Goal: Task Accomplishment & Management: Use online tool/utility

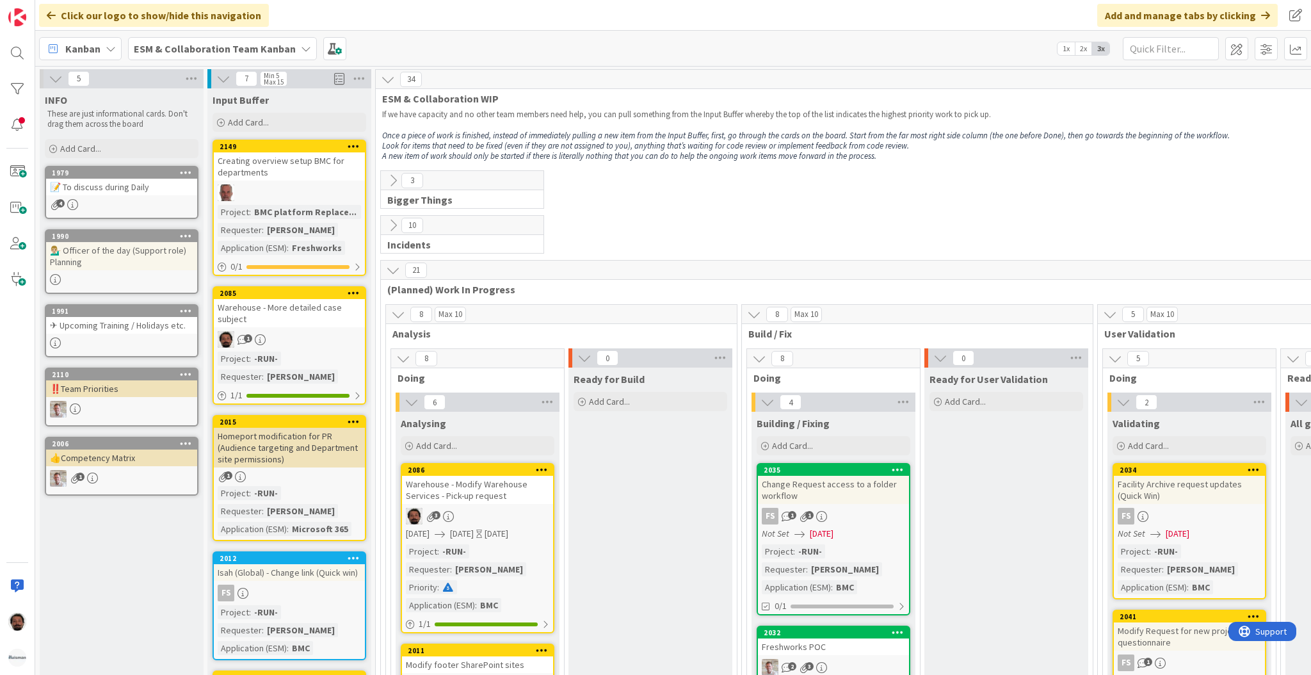
scroll to position [185, 0]
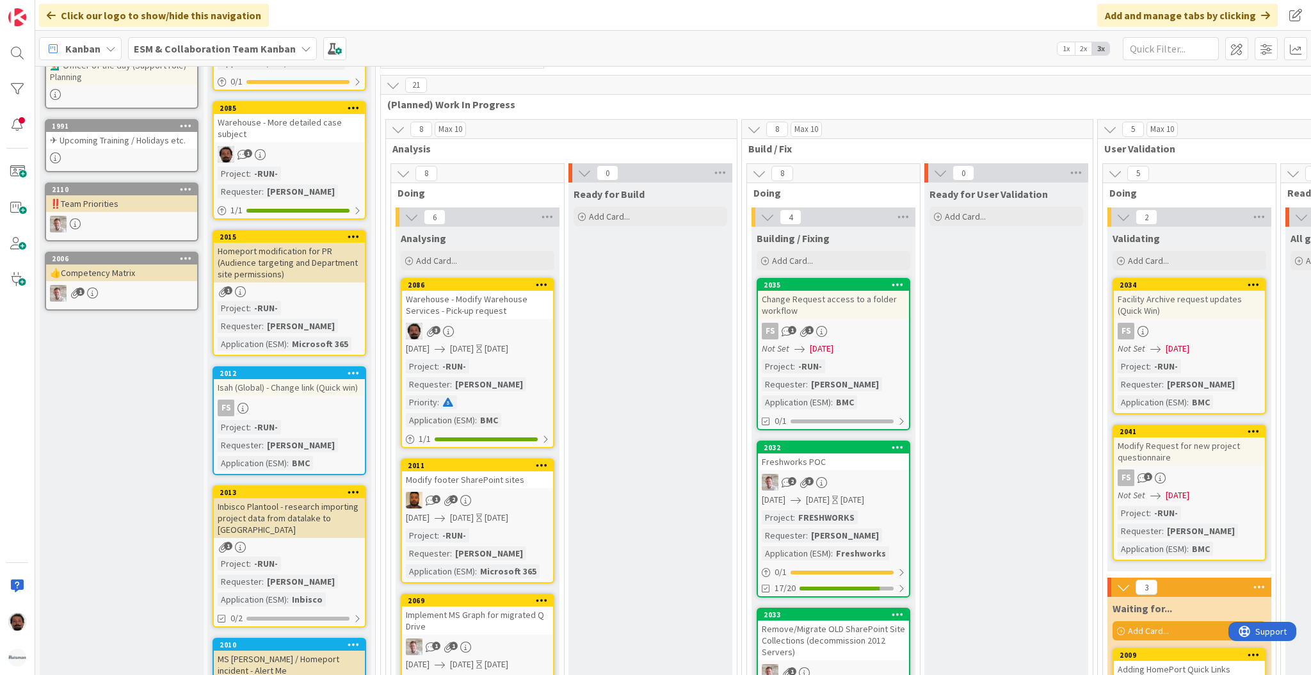
click at [505, 307] on div "Warehouse - Modify Warehouse Services - Pick-up request" at bounding box center [477, 305] width 151 height 28
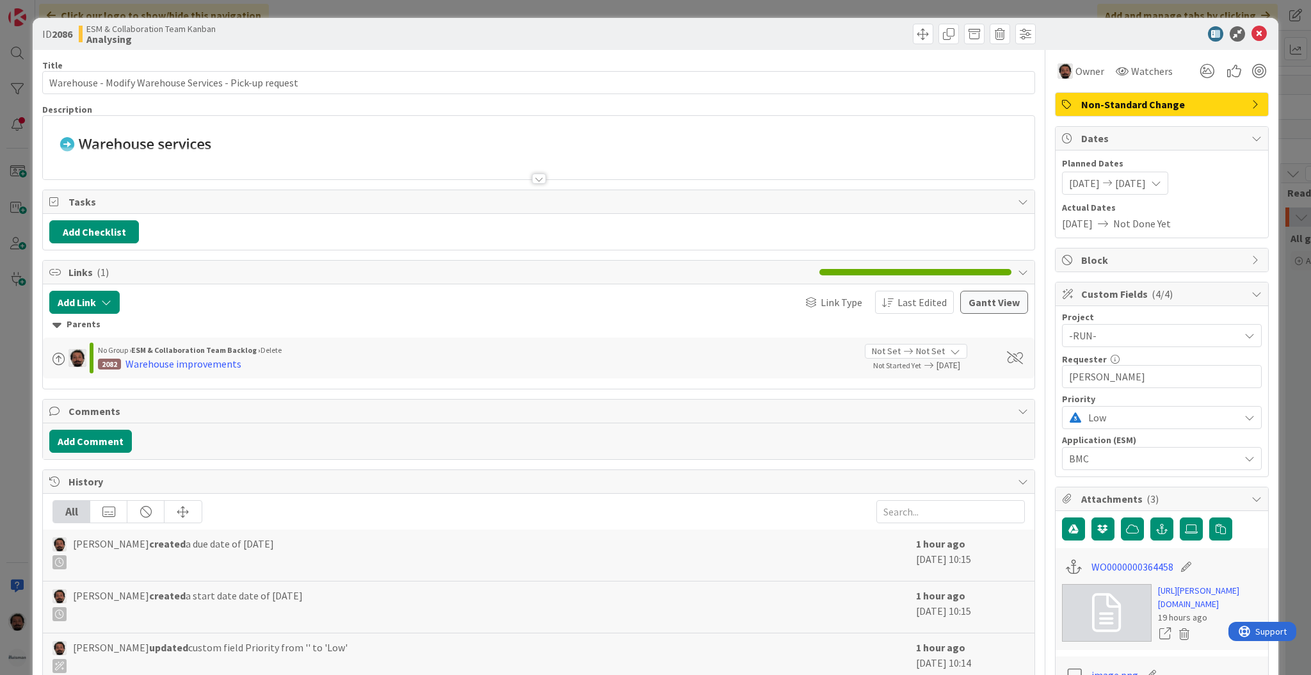
click at [534, 175] on div at bounding box center [539, 178] width 14 height 10
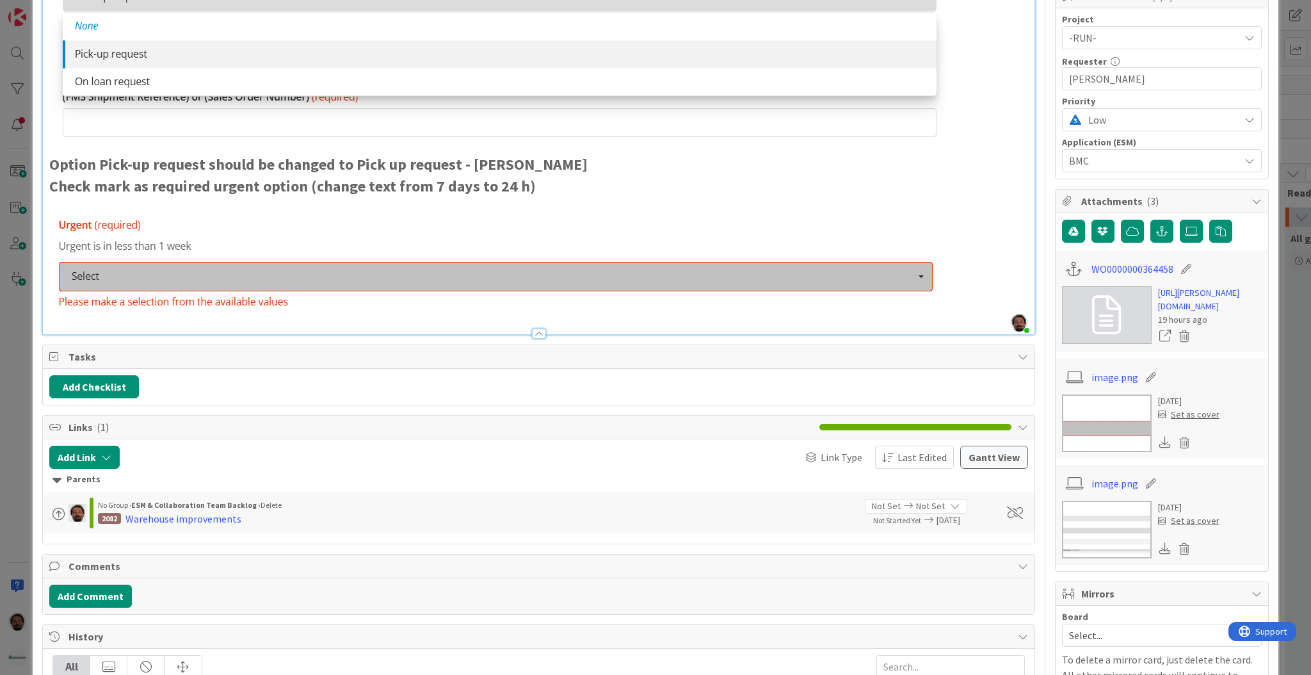
scroll to position [299, 0]
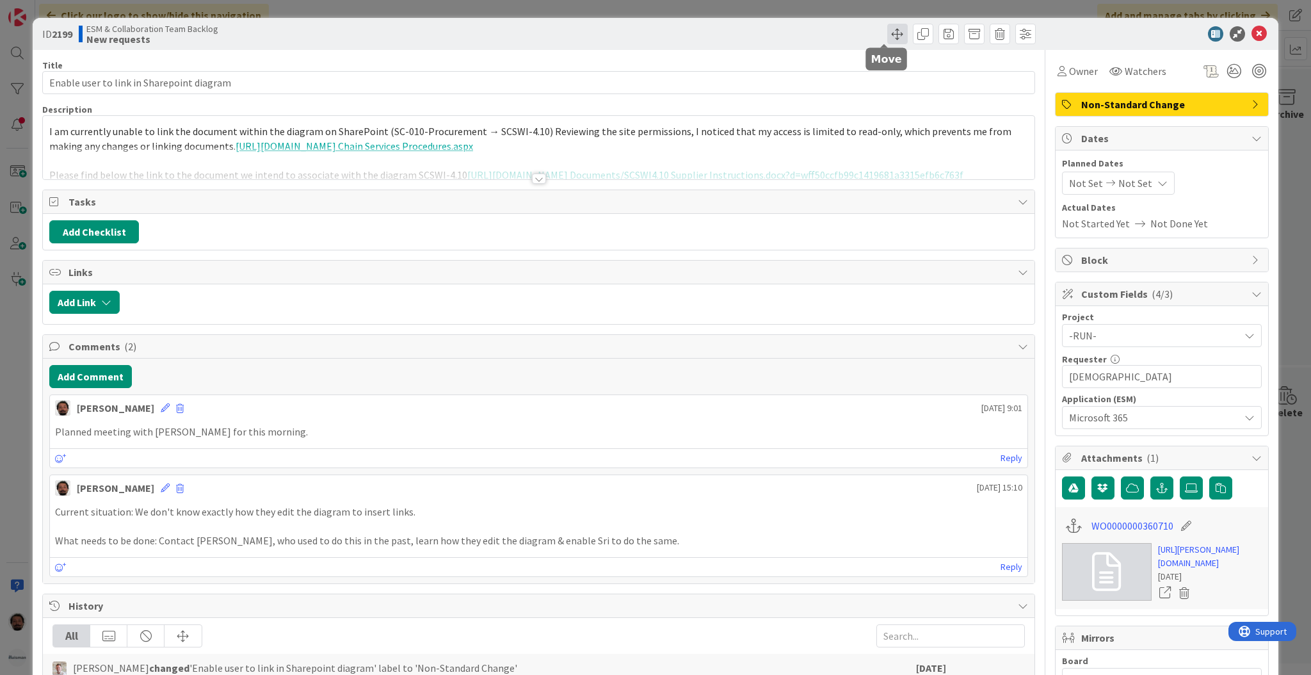
click at [887, 30] on span at bounding box center [897, 34] width 20 height 20
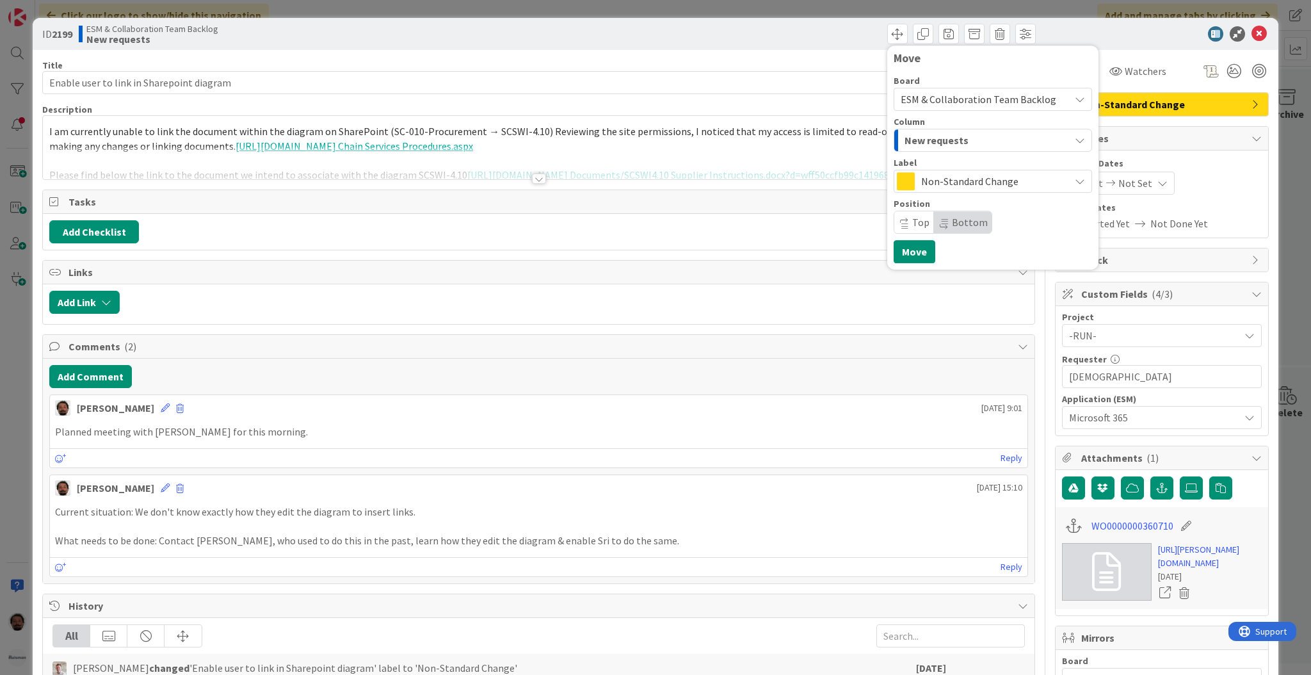
click at [1014, 106] on span "ESM & Collaboration Team Backlog" at bounding box center [982, 99] width 163 height 18
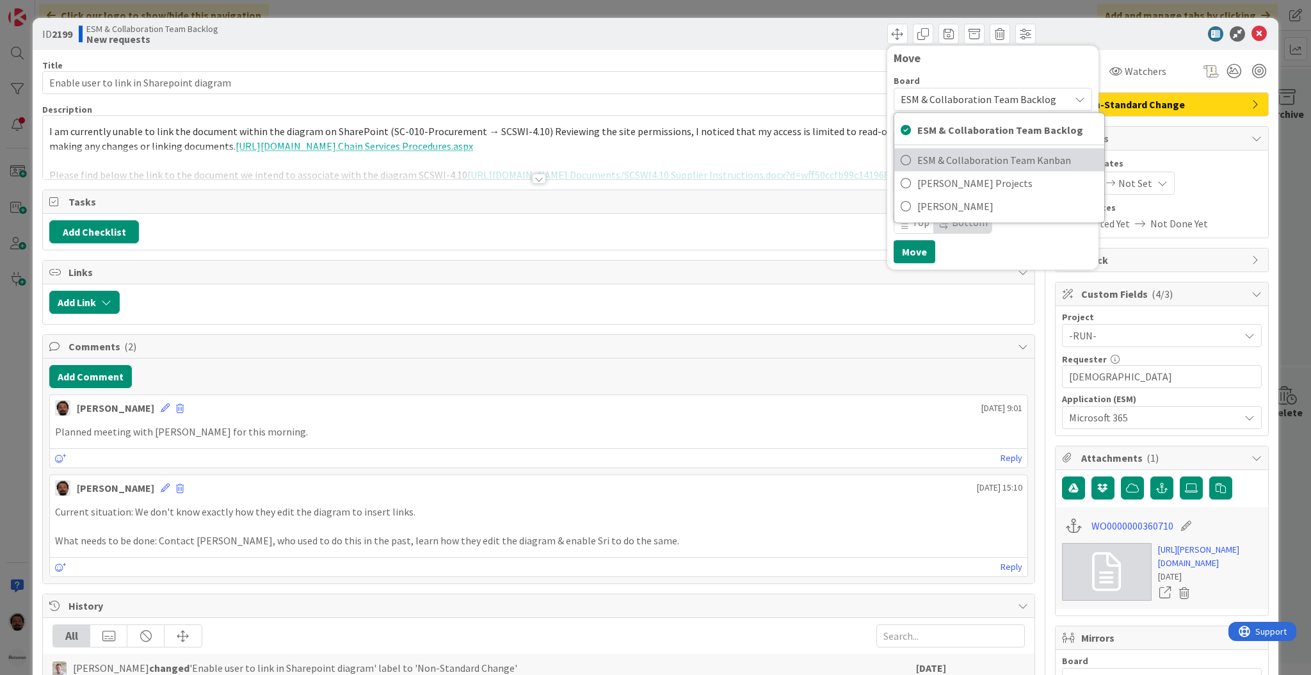
click at [918, 162] on span "ESM & Collaboration Team Kanban" at bounding box center [1007, 159] width 180 height 19
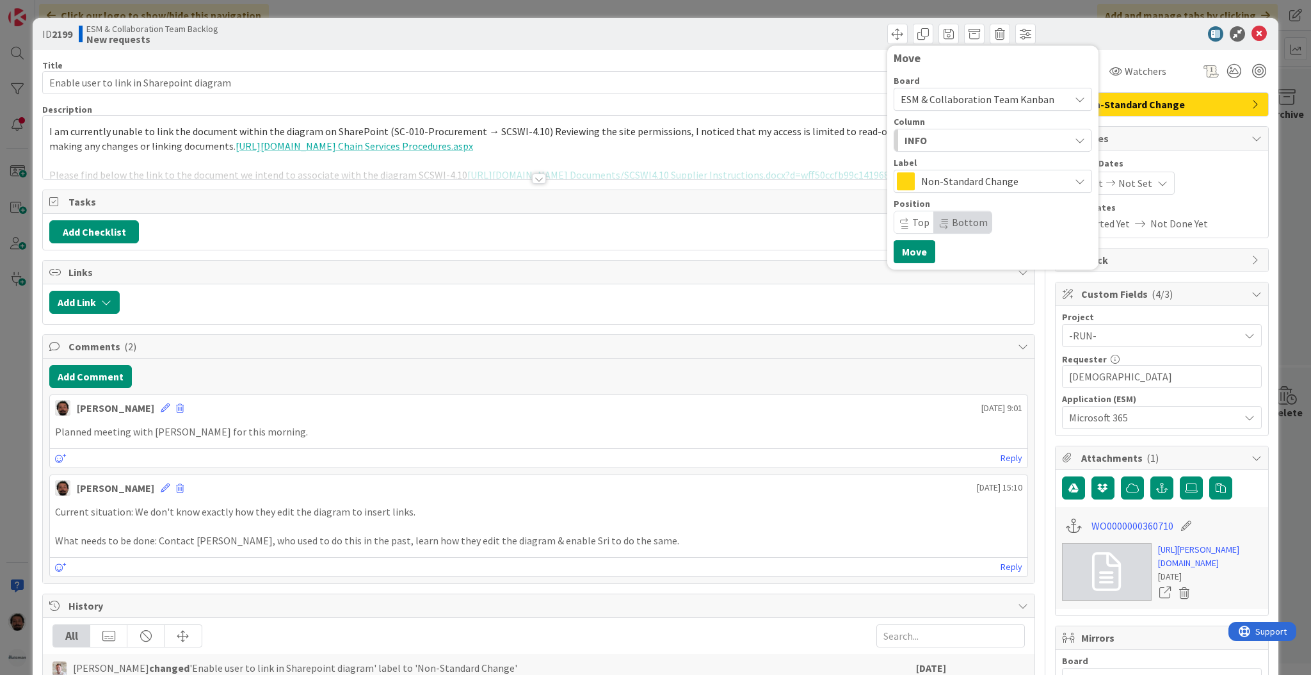
click at [980, 141] on div "INFO" at bounding box center [985, 140] width 168 height 20
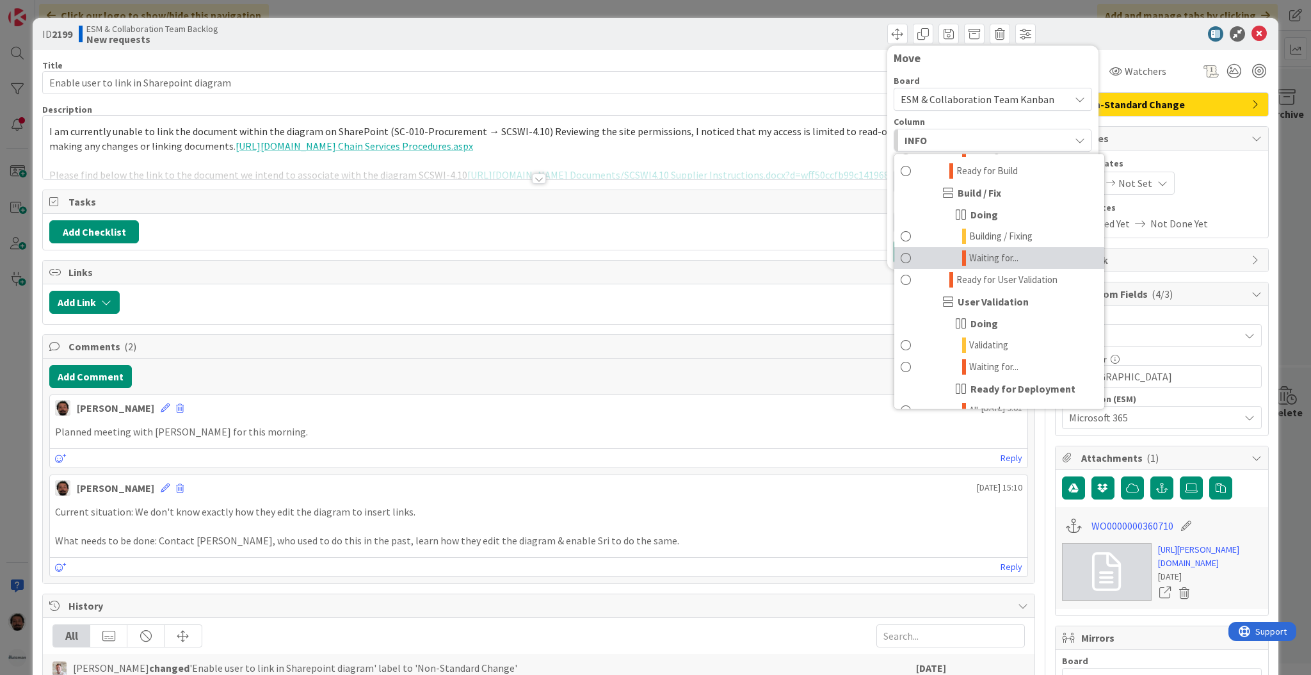
scroll to position [477, 0]
click at [1013, 256] on link "Waiting for..." at bounding box center [999, 259] width 210 height 22
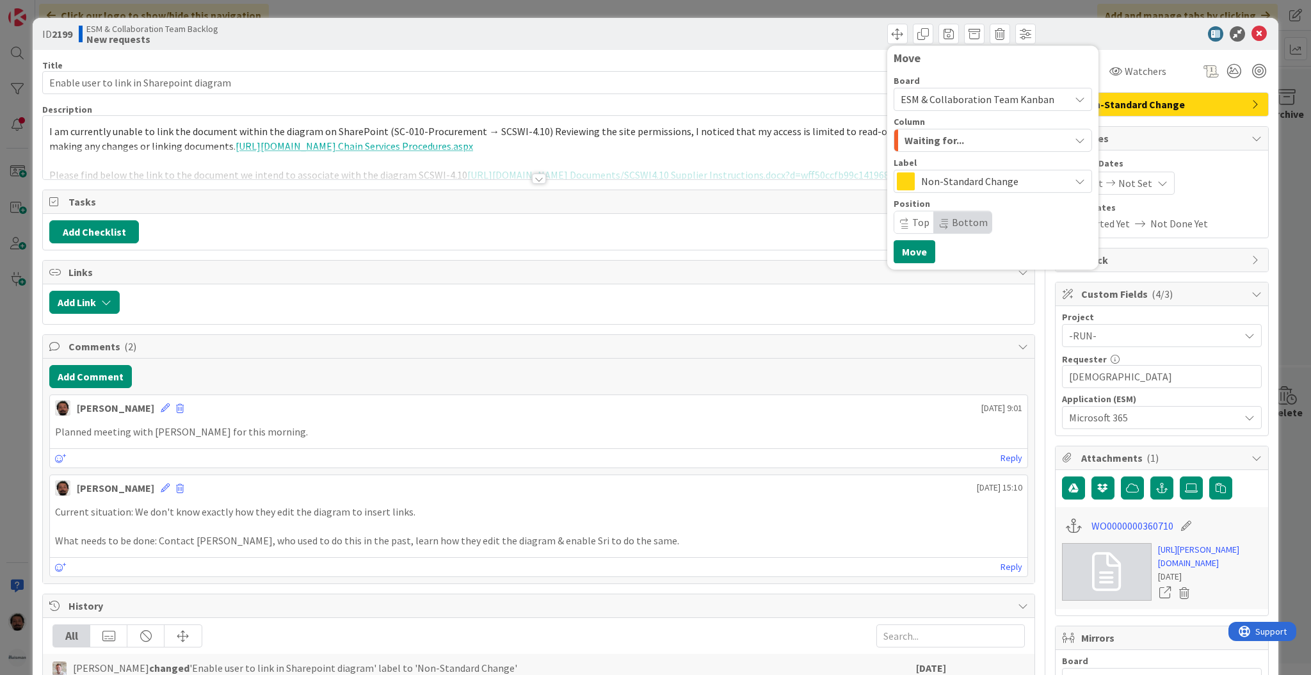
click at [1107, 25] on div "ID 2199 ESM & Collaboration Team Backlog New requests Move Board ESM & Collabor…" at bounding box center [656, 34] width 1246 height 32
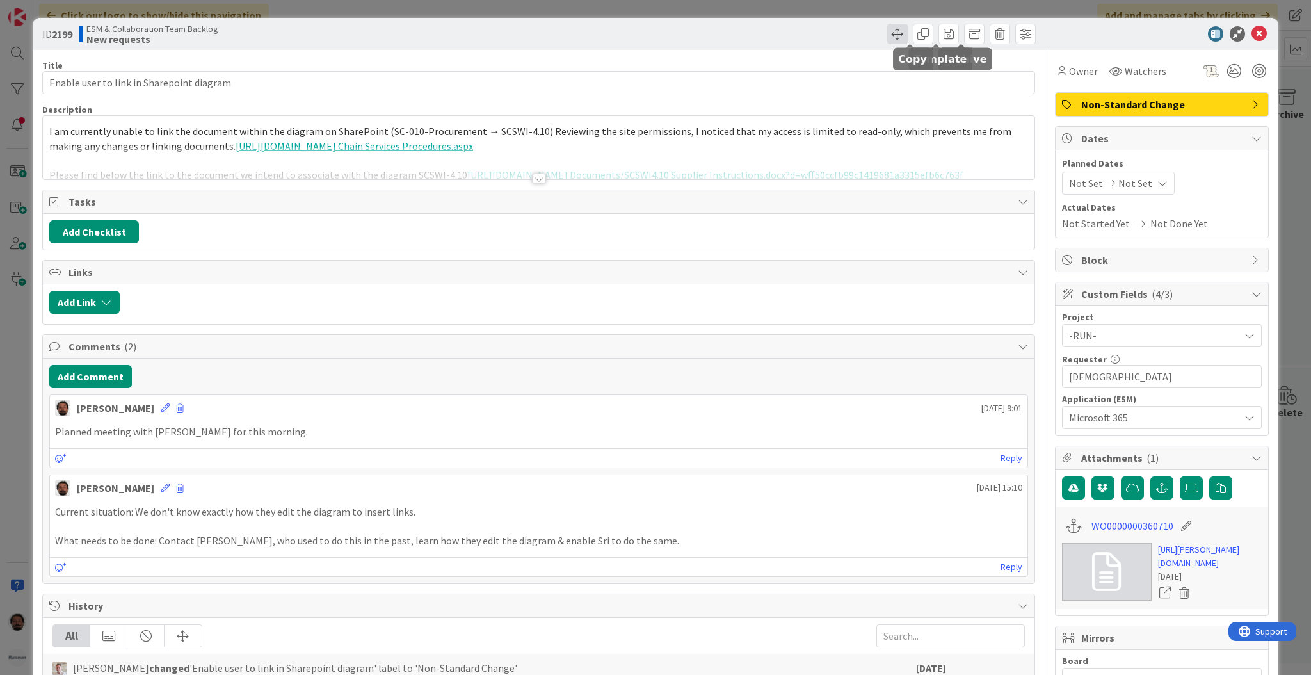
click at [887, 34] on span at bounding box center [897, 34] width 20 height 20
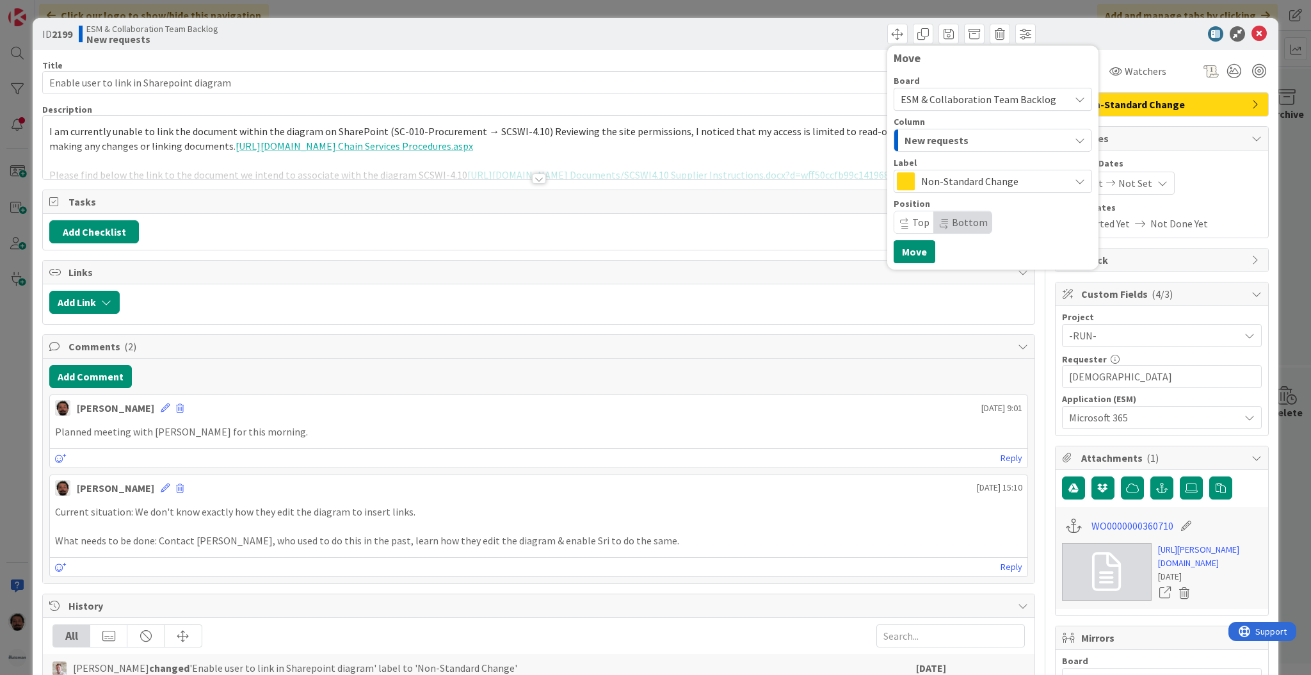
click at [1005, 105] on span "ESM & Collaboration Team Backlog" at bounding box center [979, 99] width 156 height 13
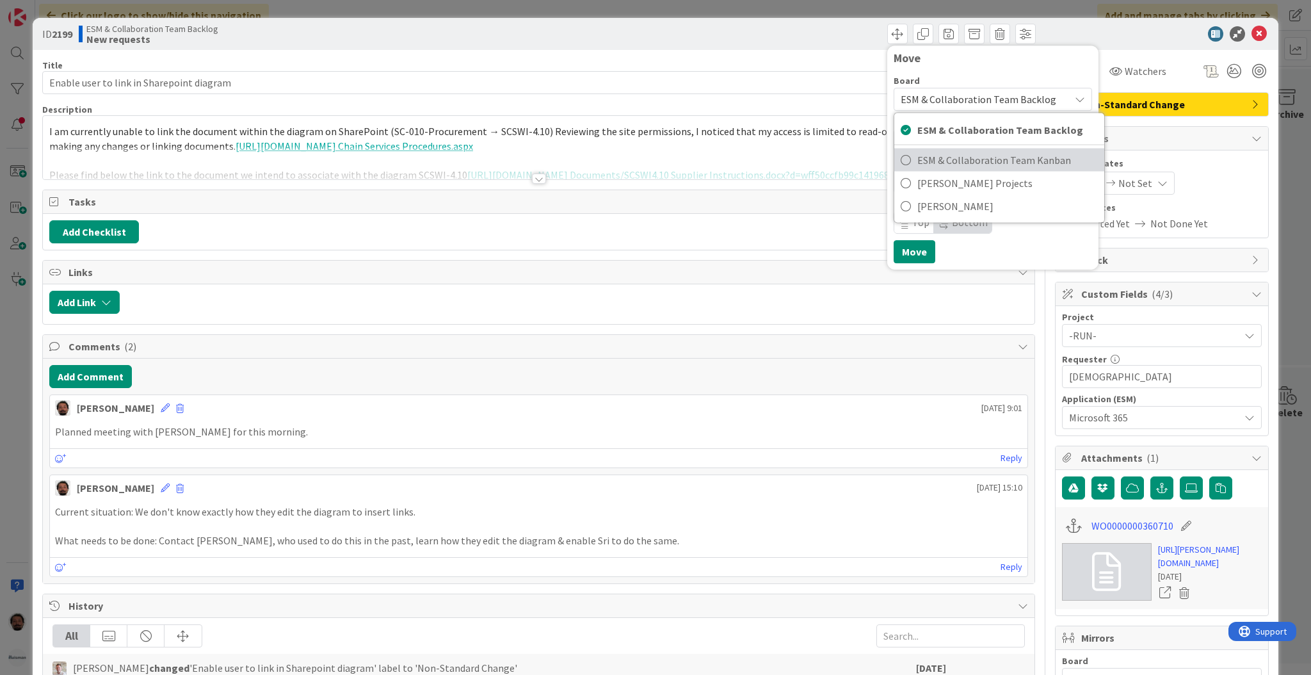
click at [953, 161] on span "ESM & Collaboration Team Kanban" at bounding box center [1007, 159] width 180 height 19
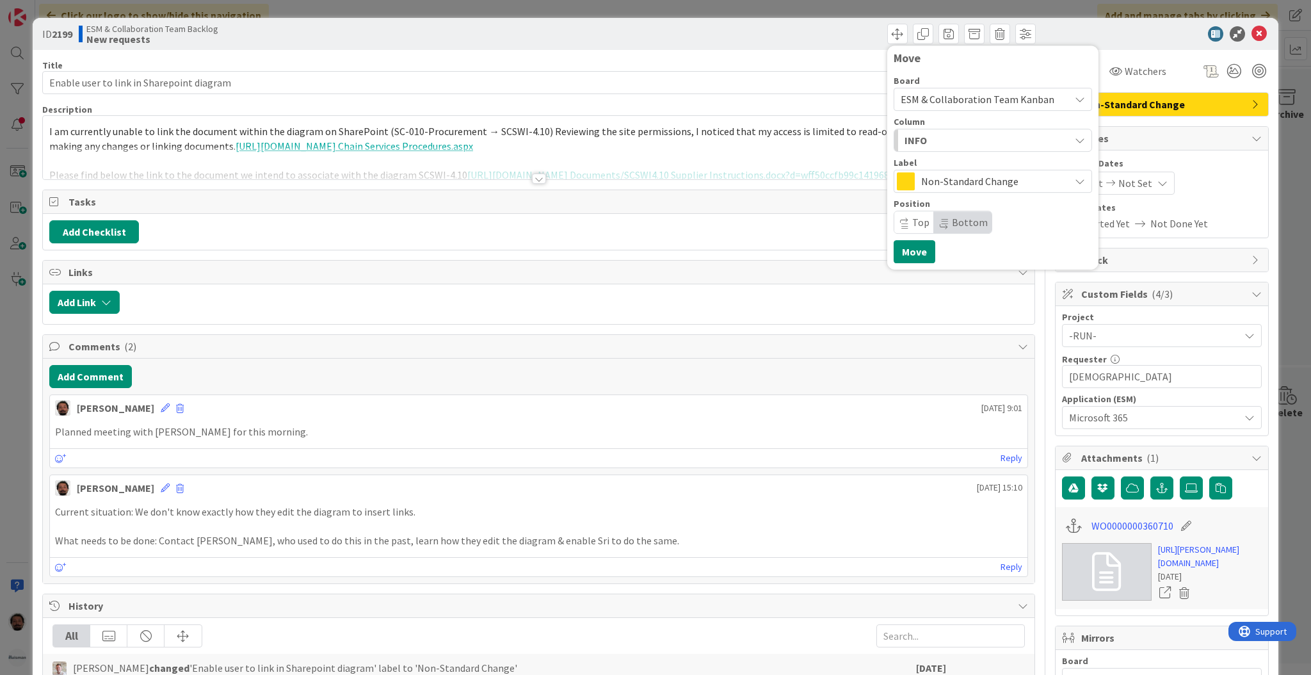
click at [975, 143] on div "INFO" at bounding box center [985, 140] width 168 height 20
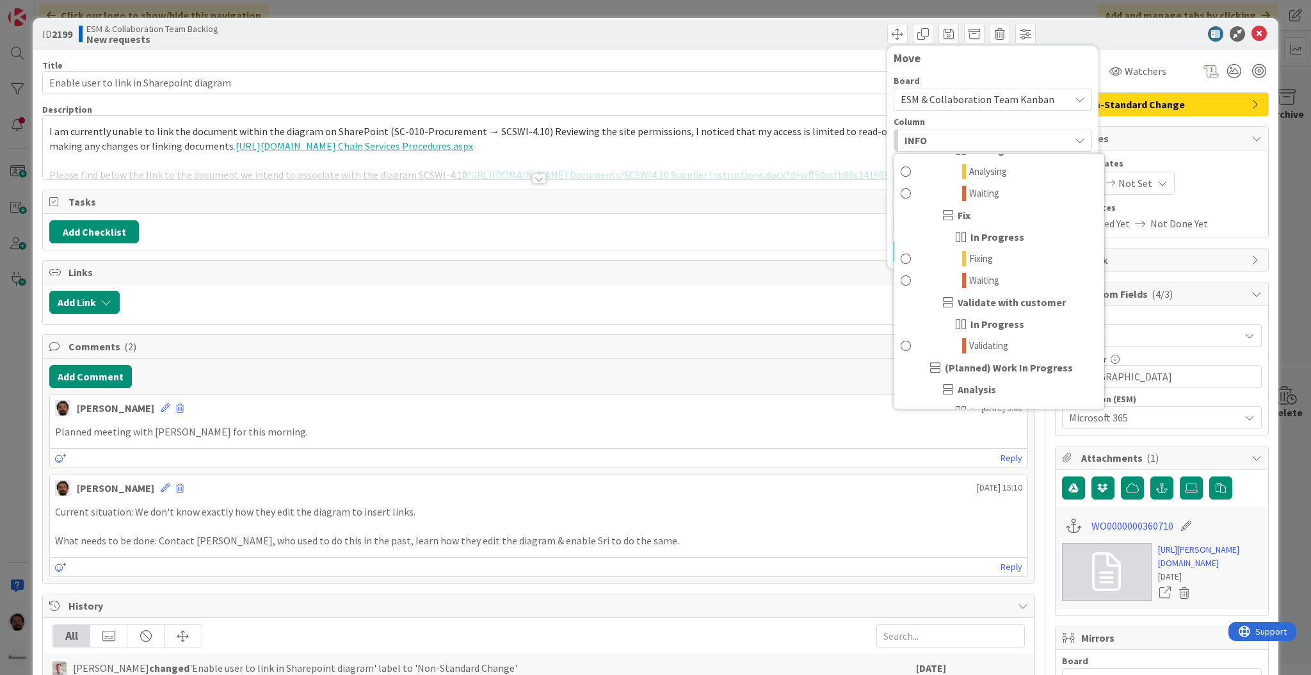
scroll to position [176, 0]
click at [982, 270] on span "Waiting" at bounding box center [984, 276] width 30 height 15
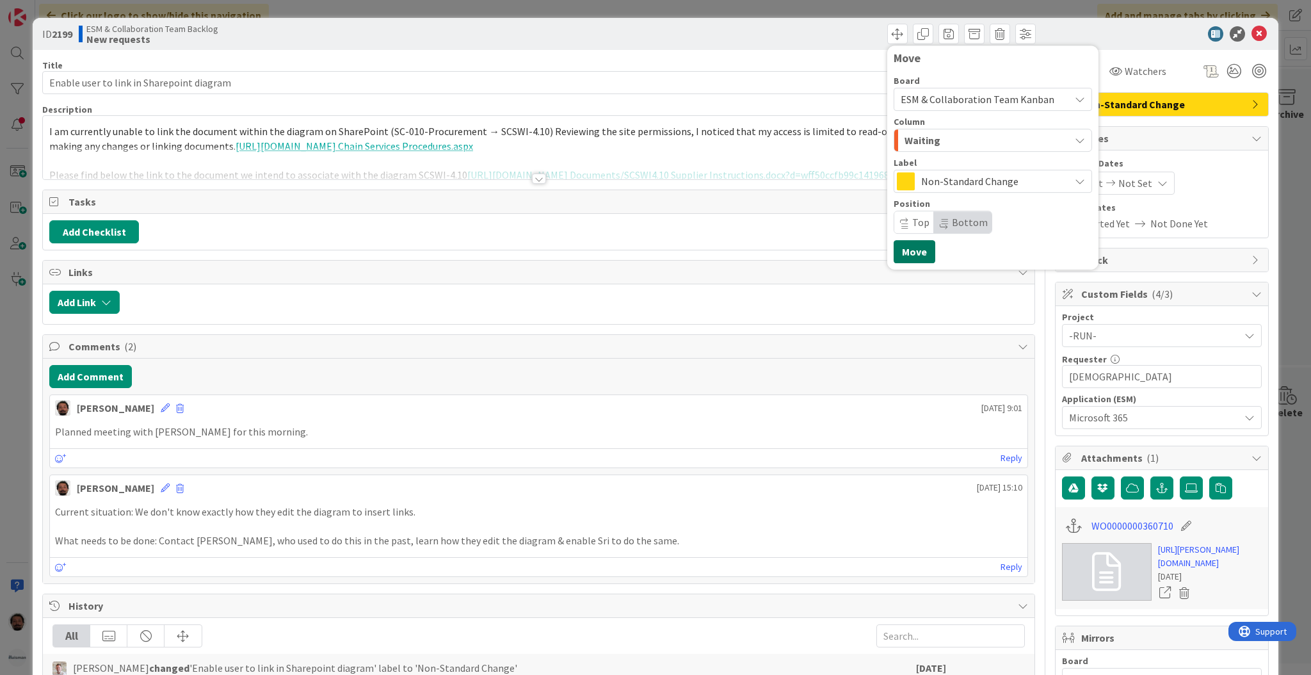
click at [900, 252] on button "Move" at bounding box center [915, 251] width 42 height 23
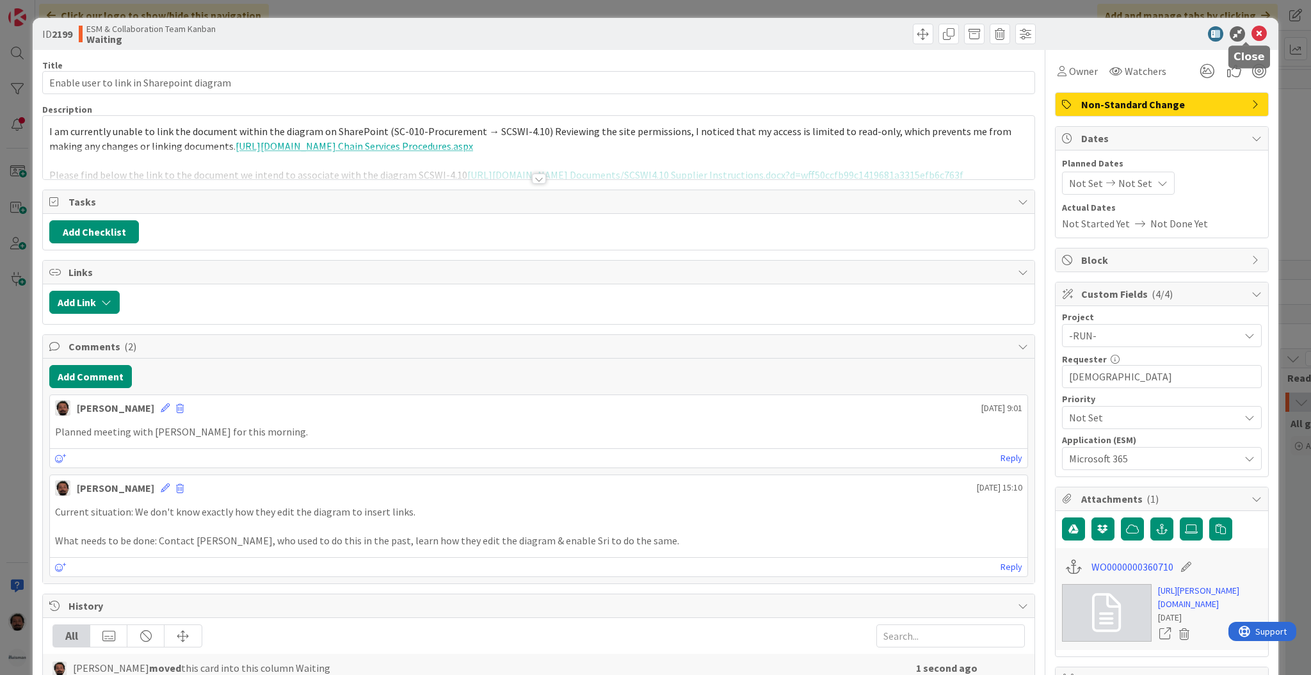
click at [1251, 33] on icon at bounding box center [1258, 33] width 15 height 15
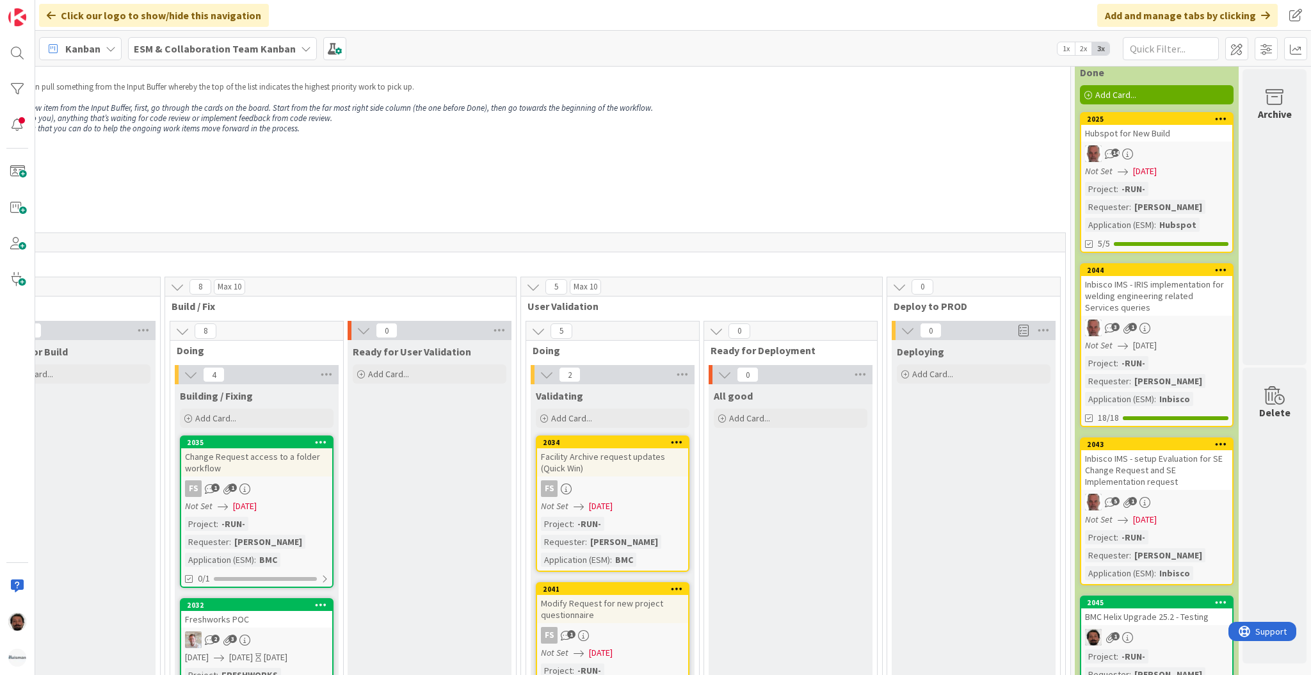
scroll to position [0, 590]
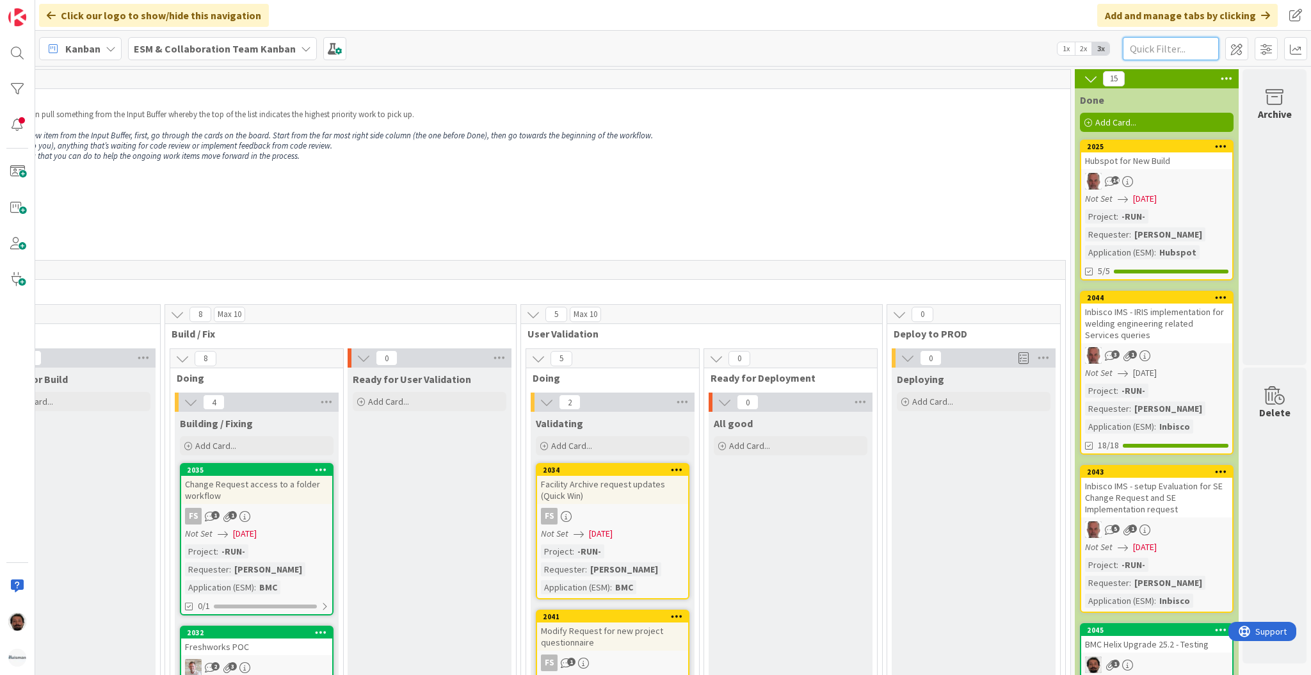
click at [1155, 42] on input "text" at bounding box center [1171, 48] width 96 height 23
type input "sharepoint"
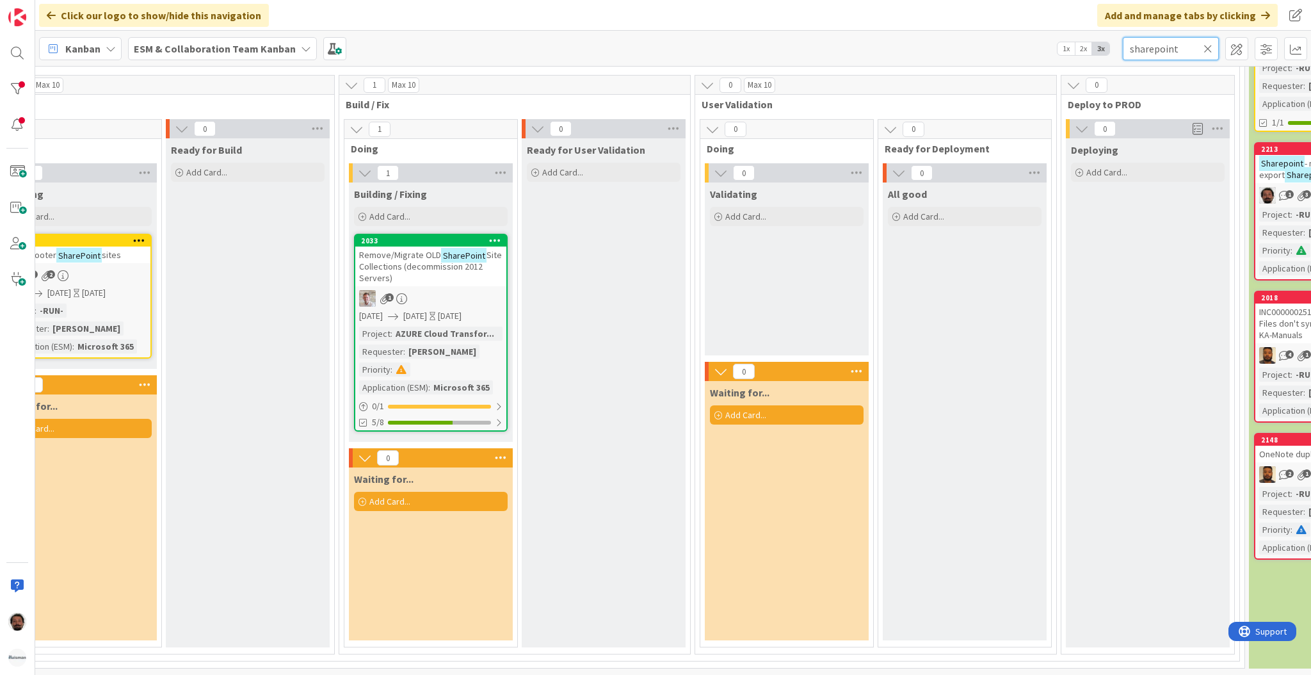
scroll to position [241, 590]
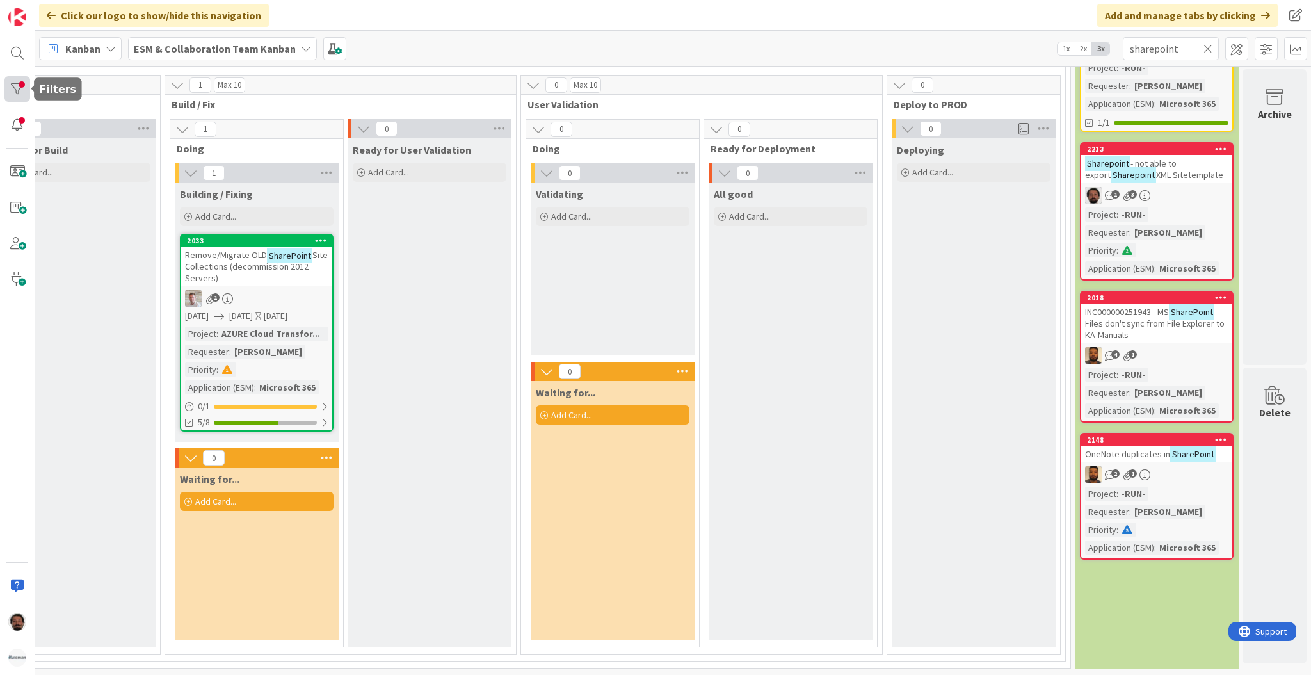
click at [8, 90] on div at bounding box center [17, 89] width 26 height 26
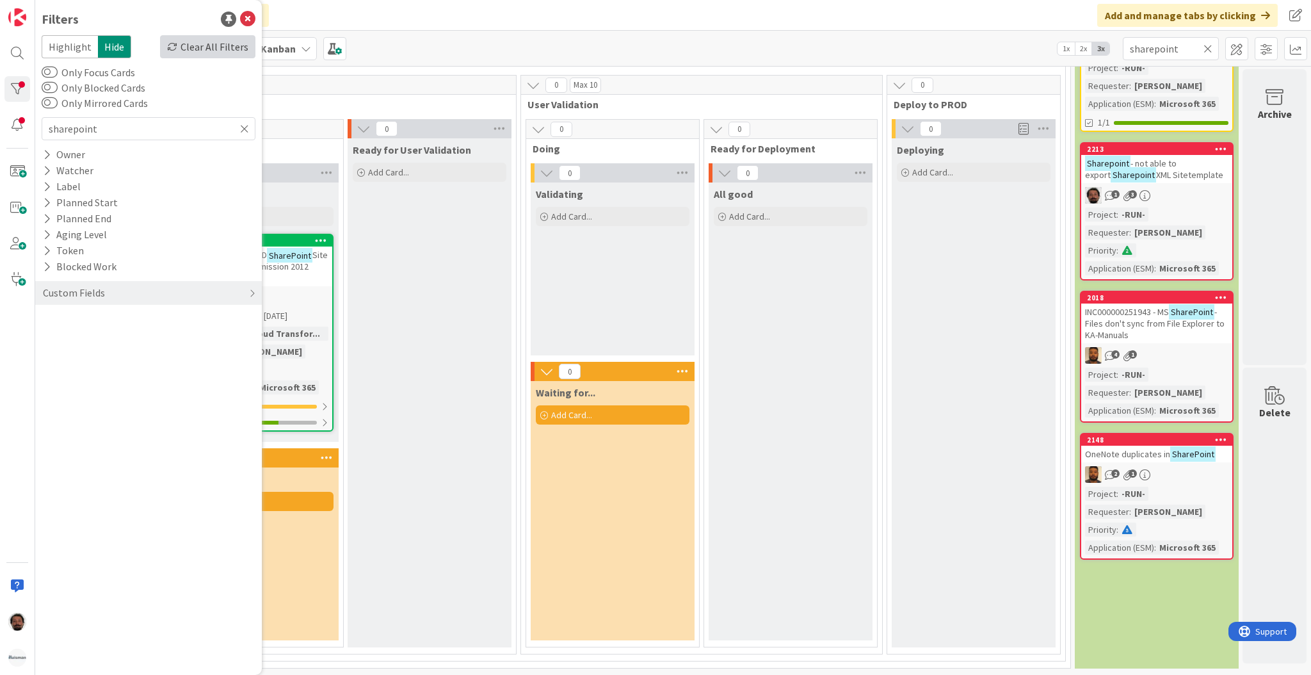
click at [213, 52] on div "Clear All Filters" at bounding box center [207, 46] width 95 height 23
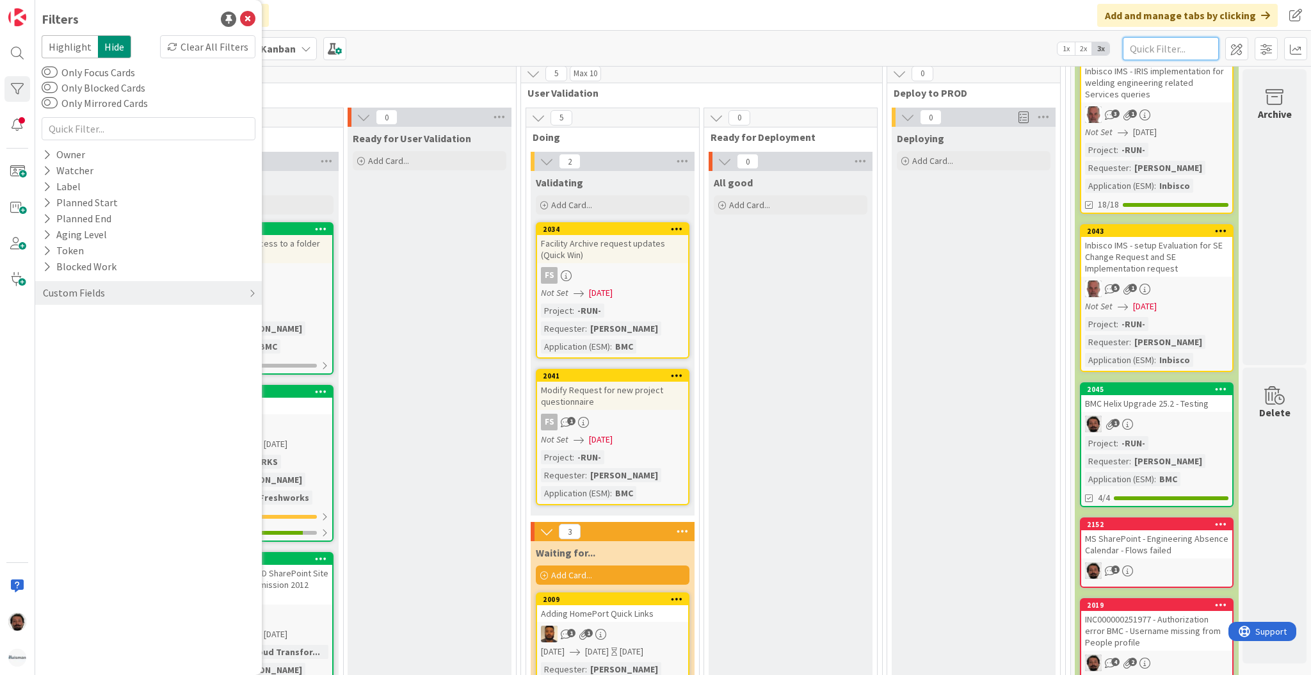
click at [1176, 47] on input "text" at bounding box center [1171, 48] width 96 height 23
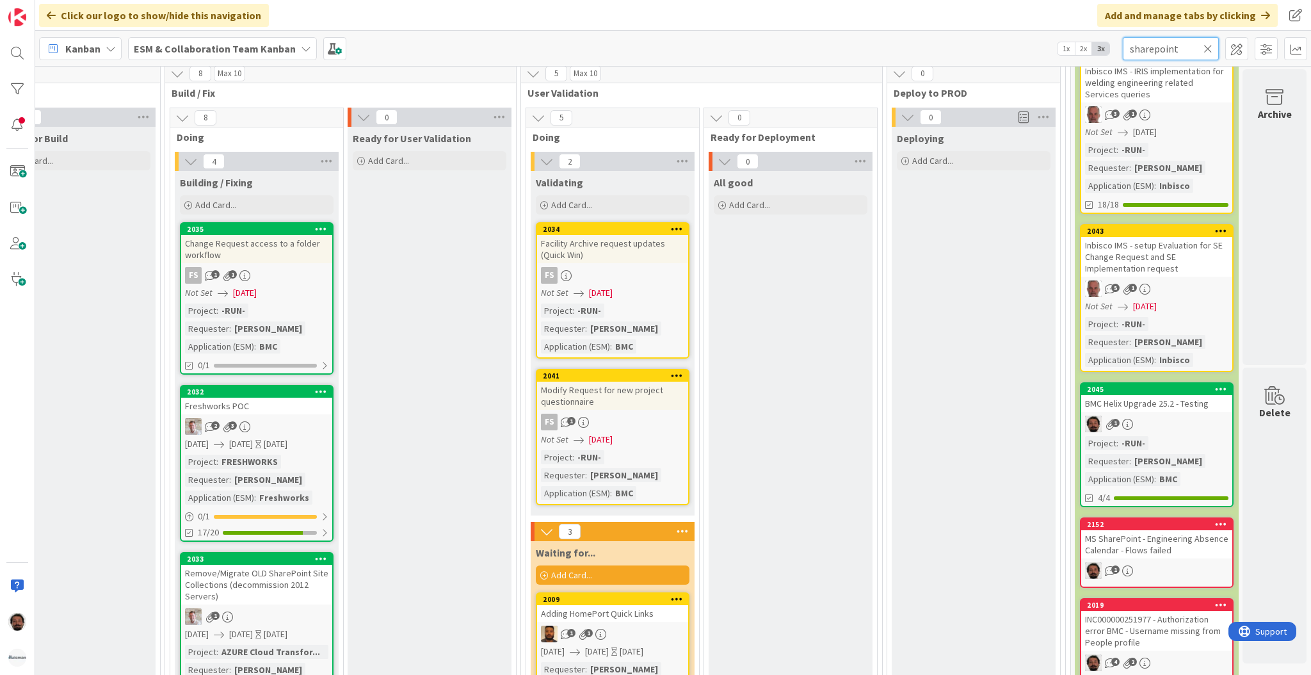
type input "sharepoint"
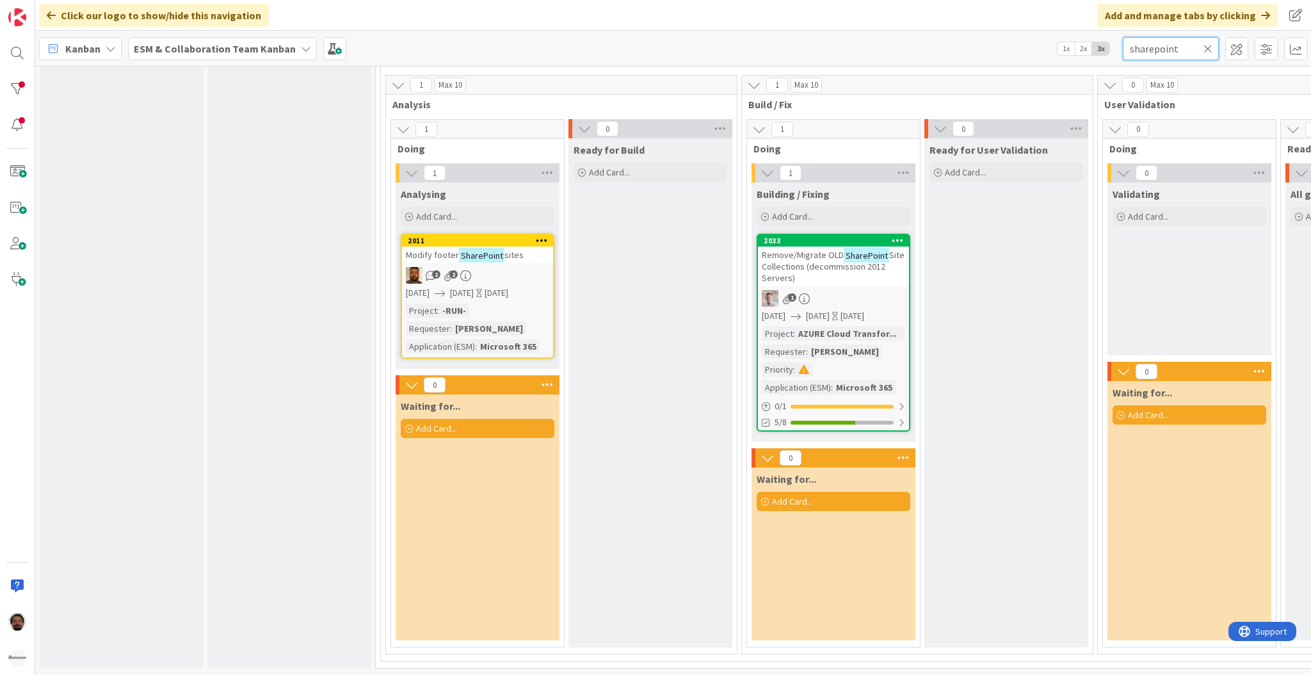
scroll to position [0, 0]
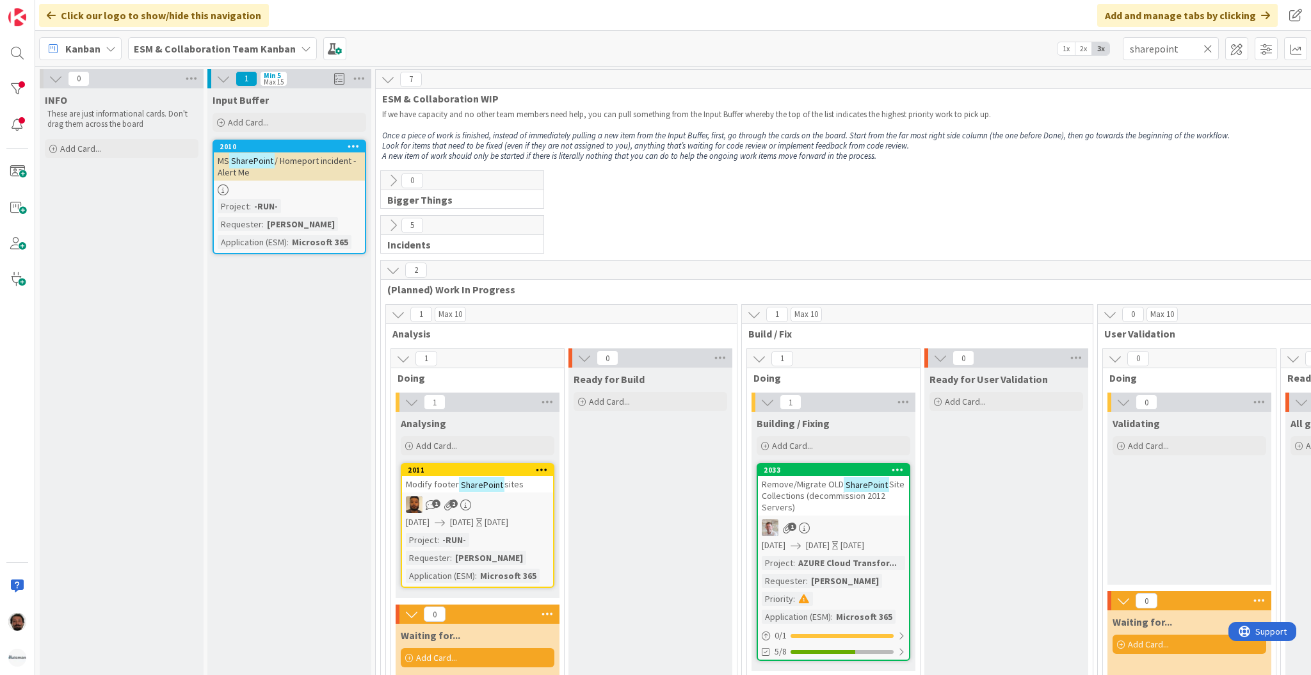
click at [393, 225] on icon at bounding box center [393, 225] width 14 height 14
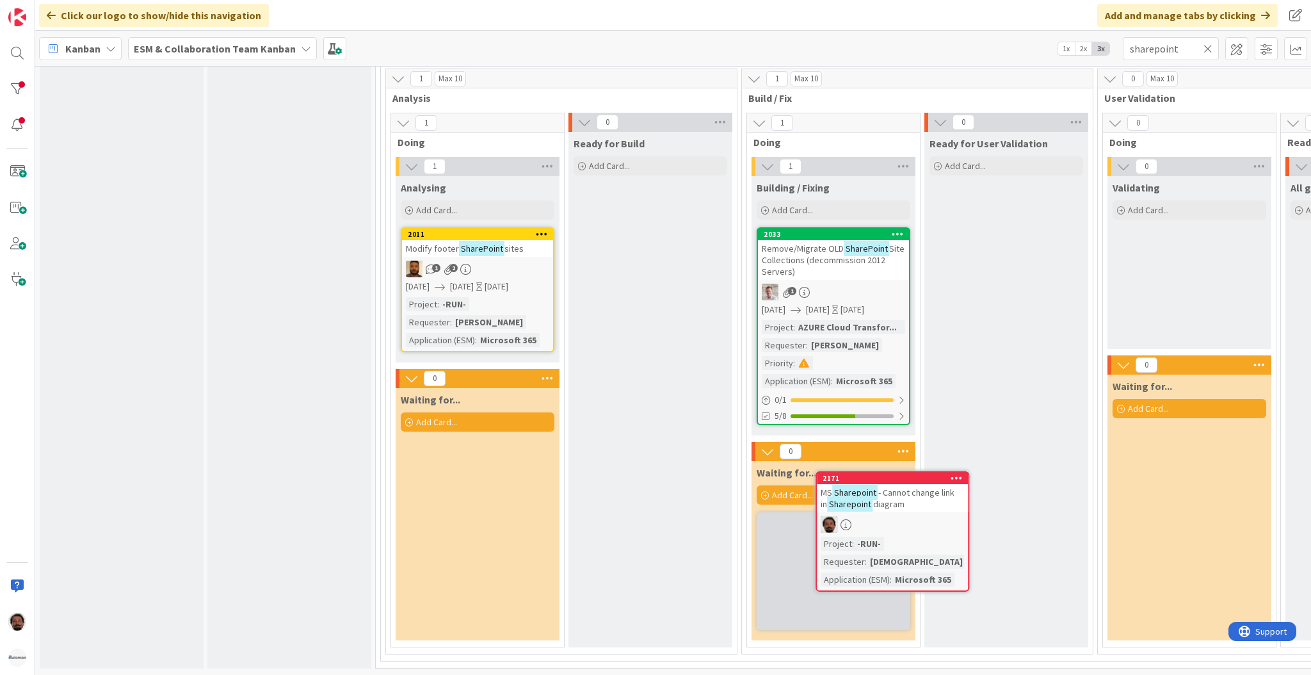
scroll to position [1046, 0]
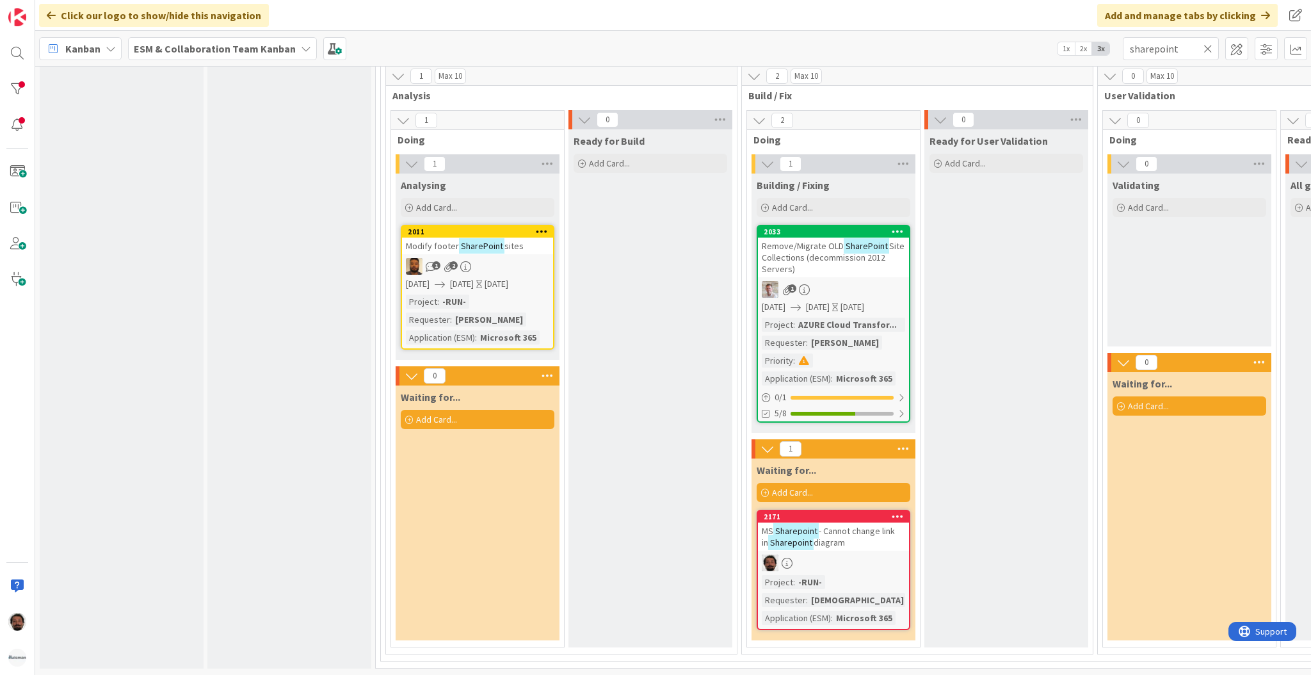
click at [854, 526] on div "MS [PERSON_NAME] - Cannot change link in Sharepoint diagram" at bounding box center [833, 536] width 151 height 28
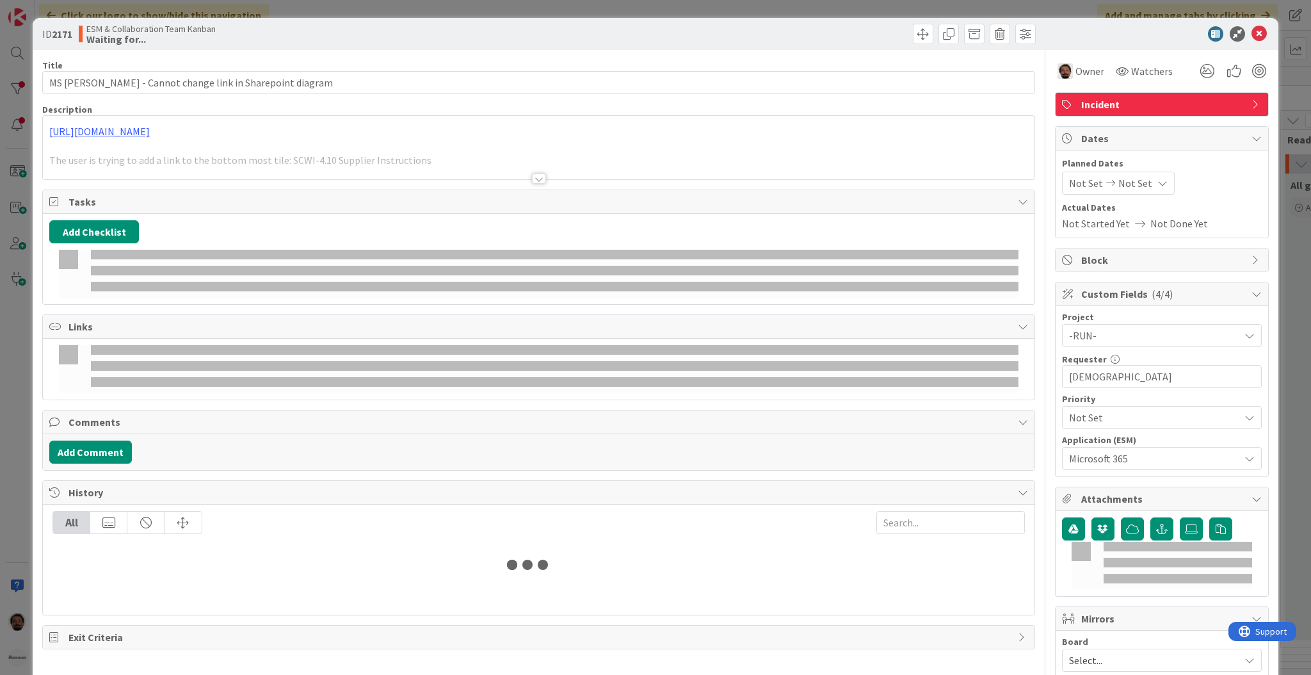
type input "MS [PERSON_NAME] - Cannot change link in Sharepoint diagram"
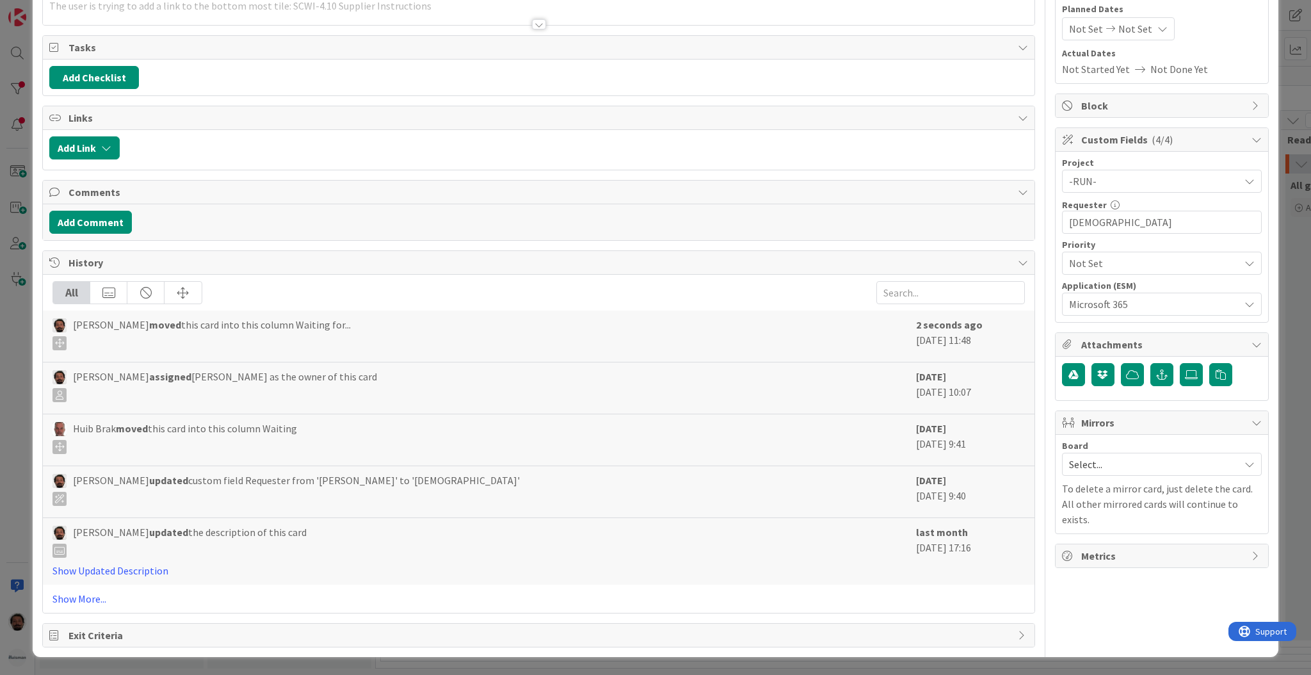
click at [1279, 155] on div "ID 2171 ESM & Collaboration Team Kanban Waiting for... Title 57 / 128 MS [PERSO…" at bounding box center [655, 337] width 1311 height 675
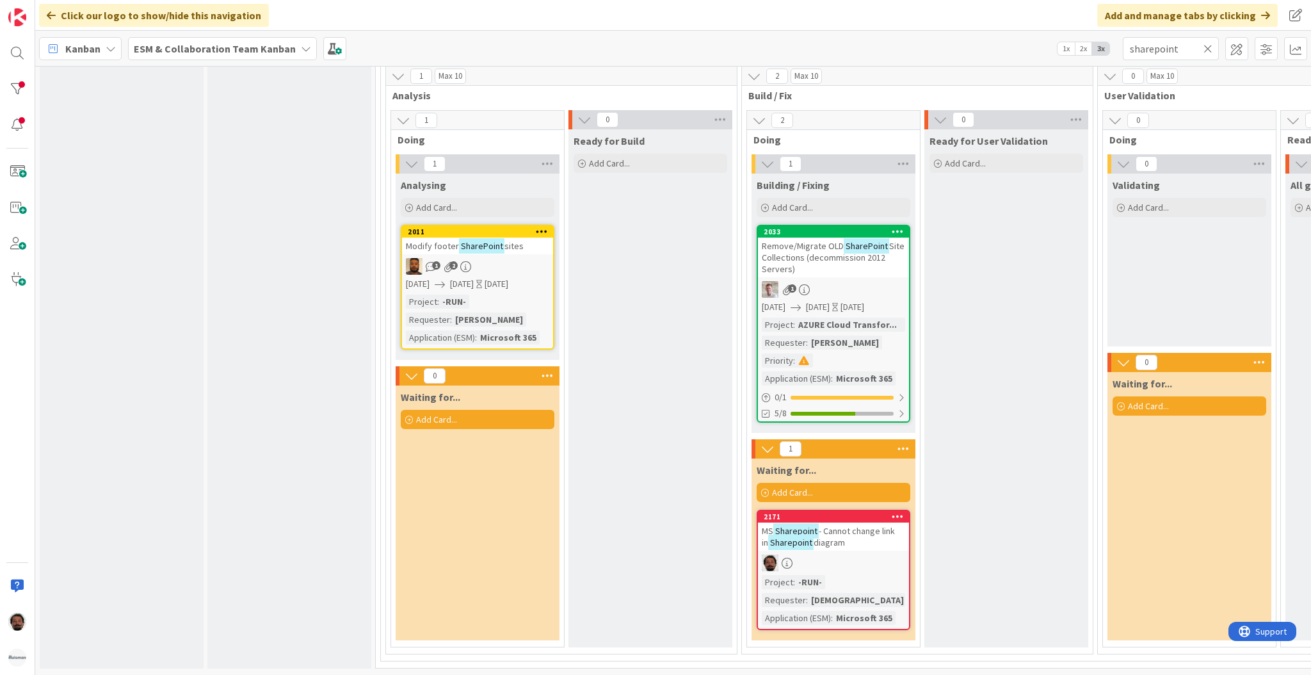
scroll to position [1046, 0]
click at [844, 525] on span "- Cannot change link in" at bounding box center [828, 536] width 133 height 23
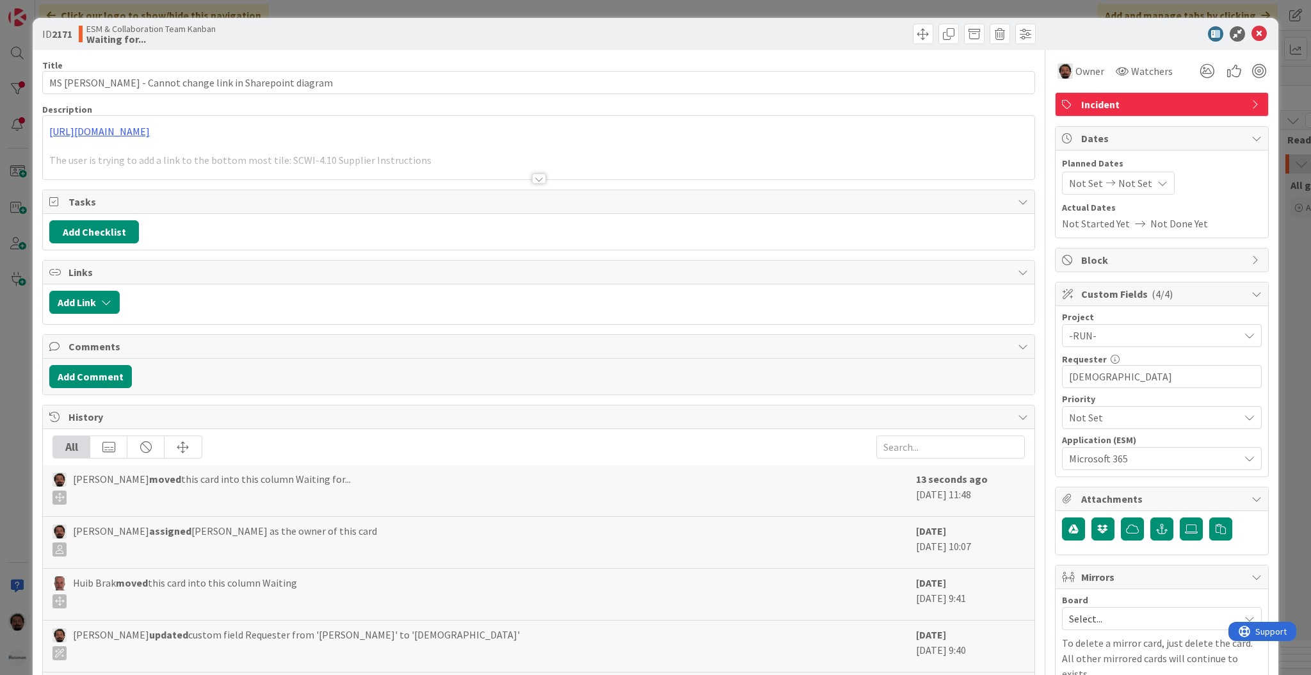
click at [1160, 100] on span "Incident" at bounding box center [1163, 104] width 164 height 15
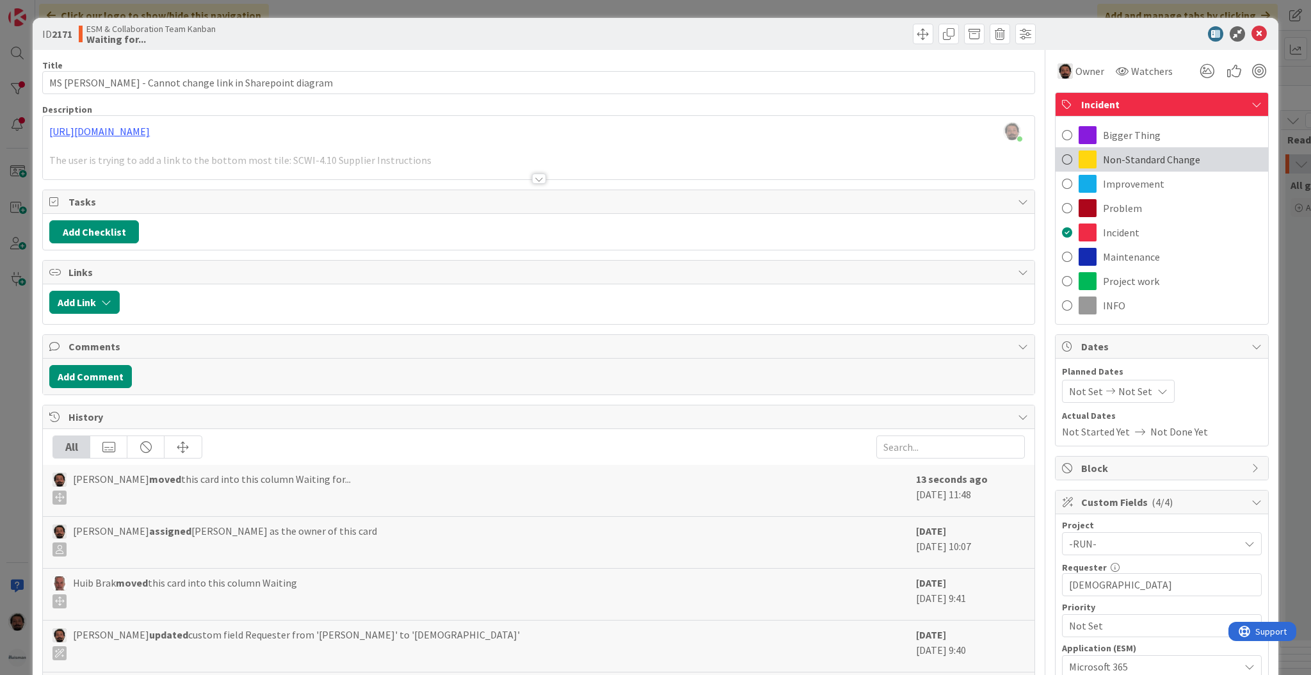
click at [1103, 164] on span "Non-Standard Change" at bounding box center [1151, 159] width 97 height 15
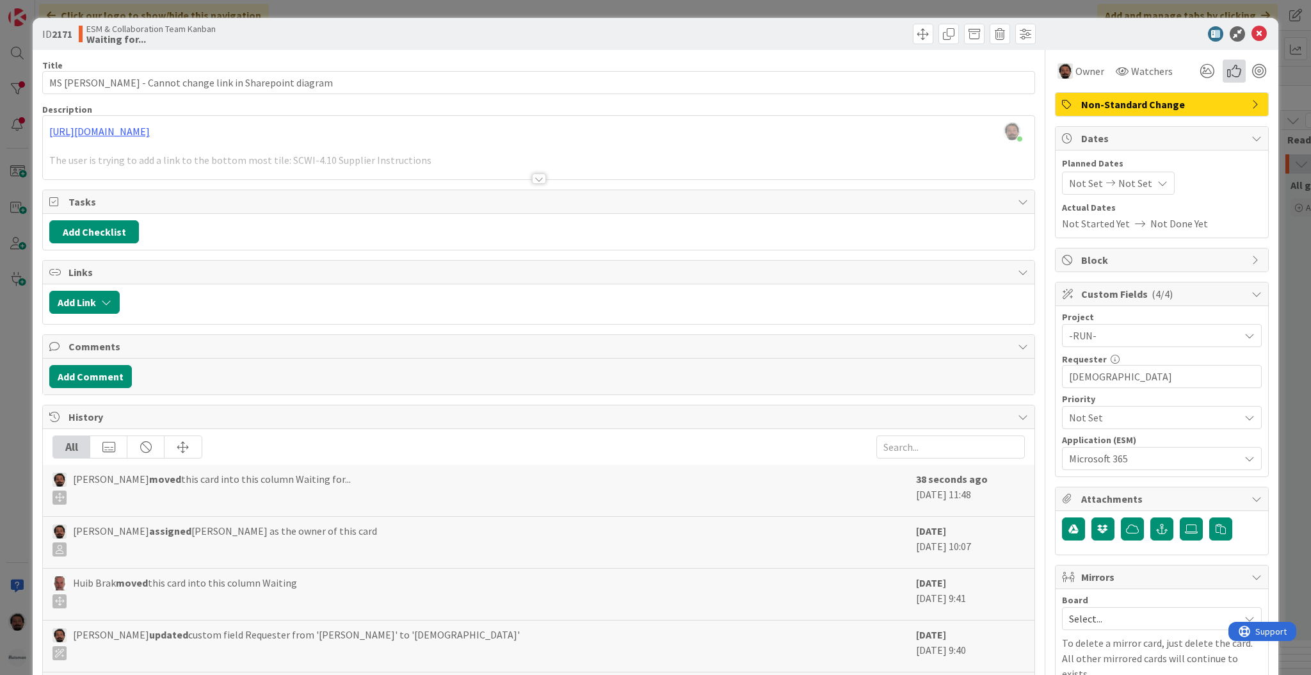
type input "MS [PERSON_NAME] - Cannot change link in Sharepoint diagram"
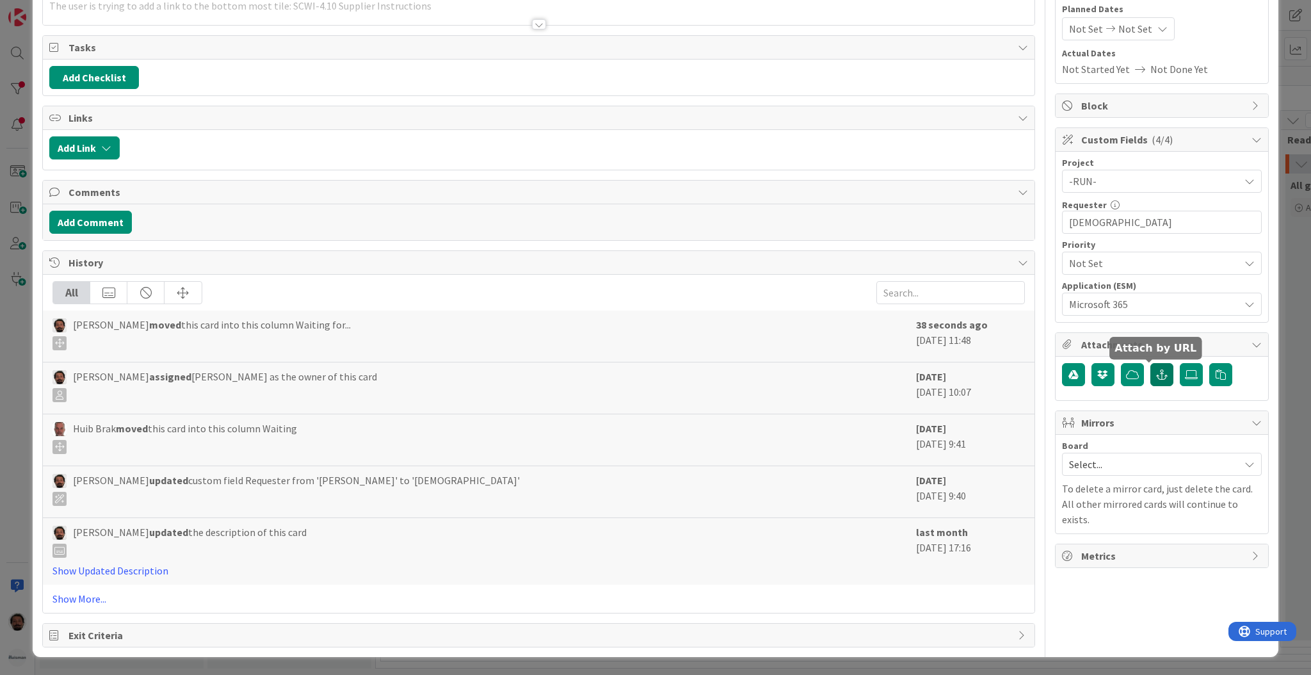
click at [1150, 369] on button "button" at bounding box center [1161, 374] width 23 height 23
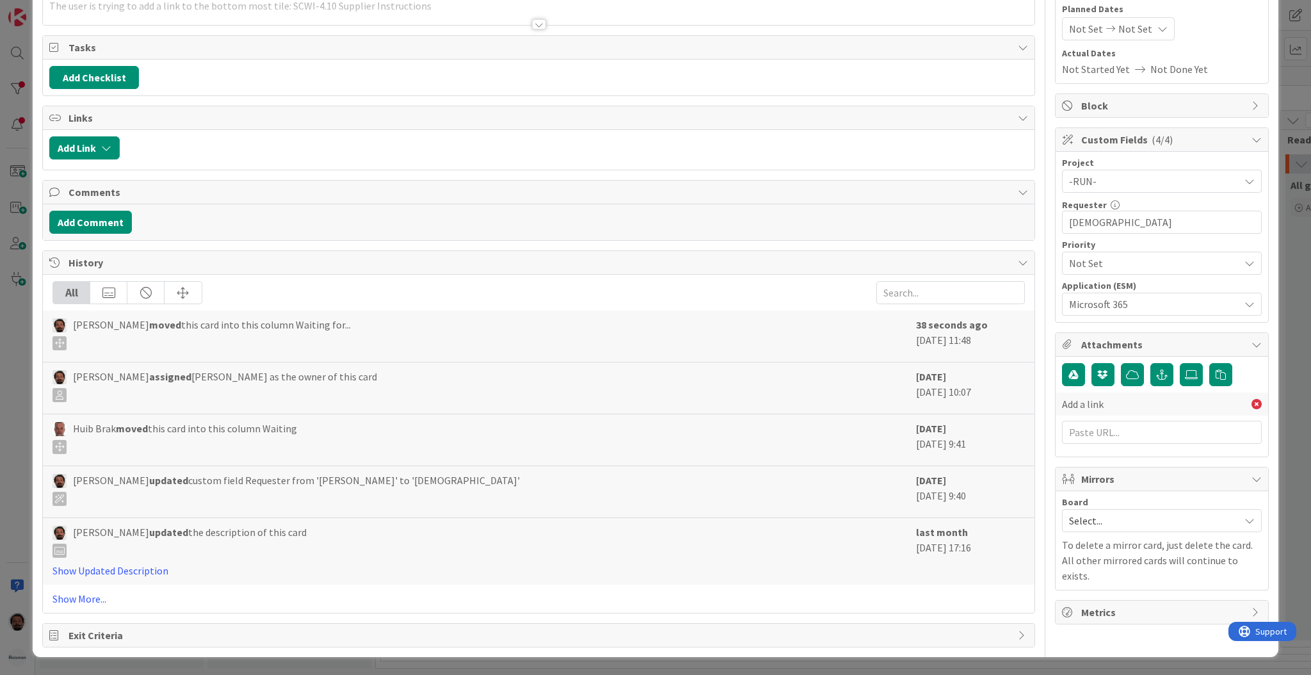
click at [1103, 445] on div "Add a link" at bounding box center [1162, 406] width 200 height 87
click at [1121, 431] on input "text" at bounding box center [1162, 432] width 200 height 23
paste input "[URL][PERSON_NAME][DOMAIN_NAME]"
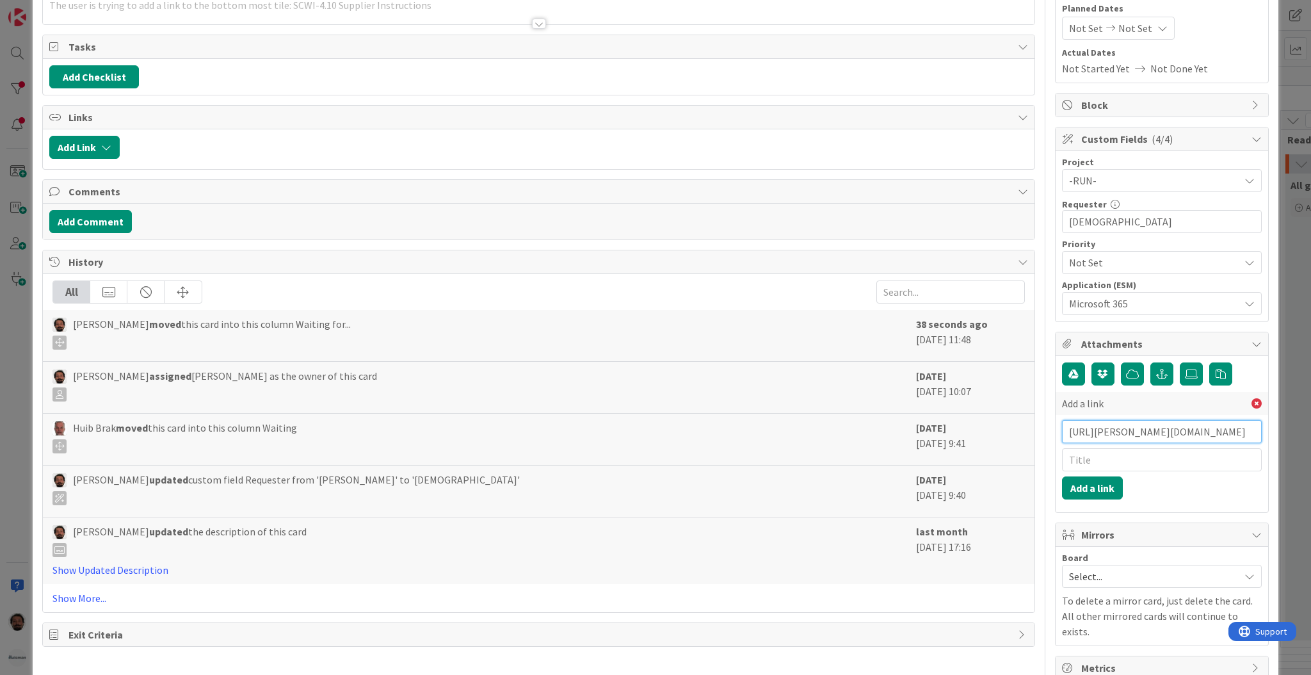
scroll to position [0, 259]
type input "[URL][PERSON_NAME][DOMAIN_NAME]"
click at [1132, 449] on input "text" at bounding box center [1162, 459] width 200 height 23
paste input "WO0000000360710"
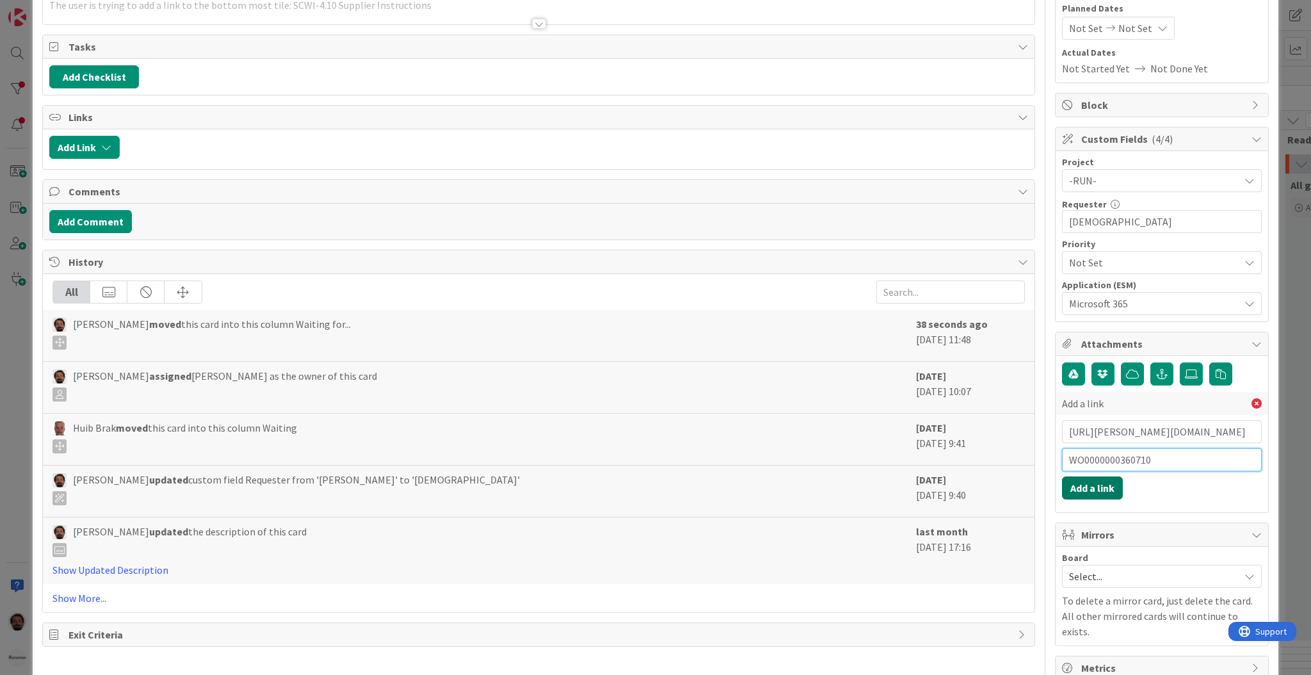
type input "WO0000000360710"
click at [1086, 485] on button "Add a link" at bounding box center [1092, 487] width 61 height 23
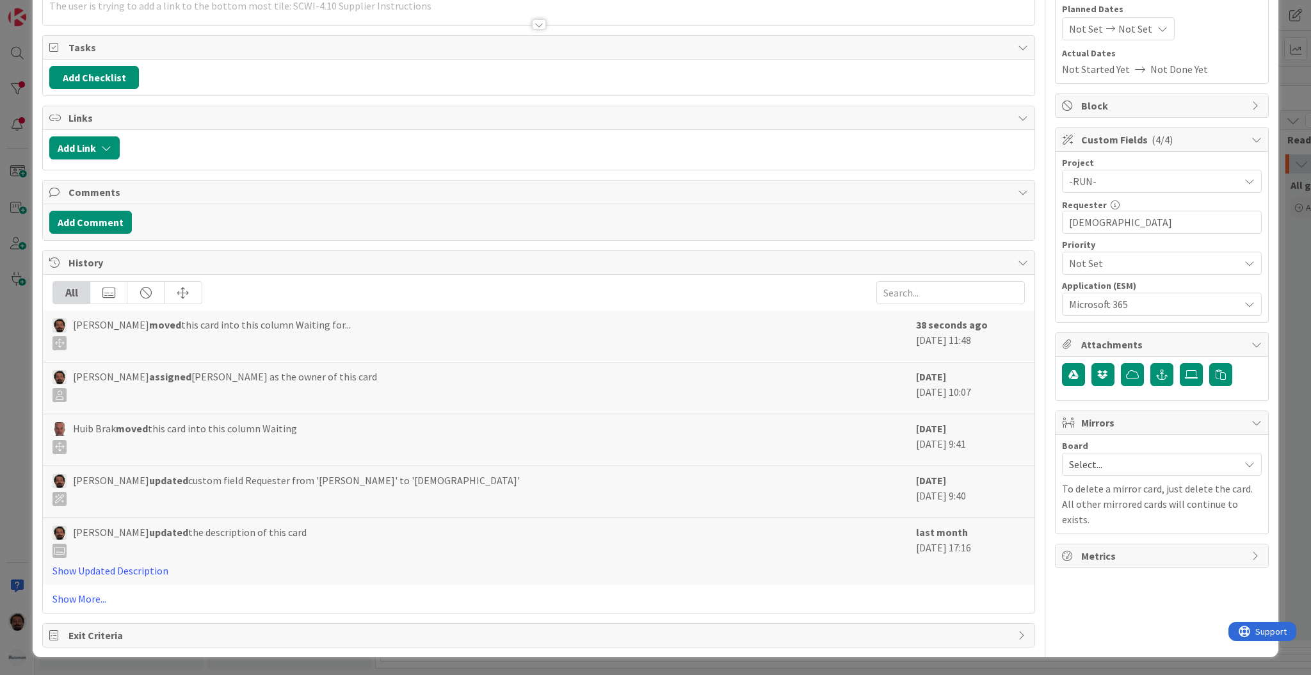
type input "MS [PERSON_NAME] - Cannot change link in Sharepoint diagram"
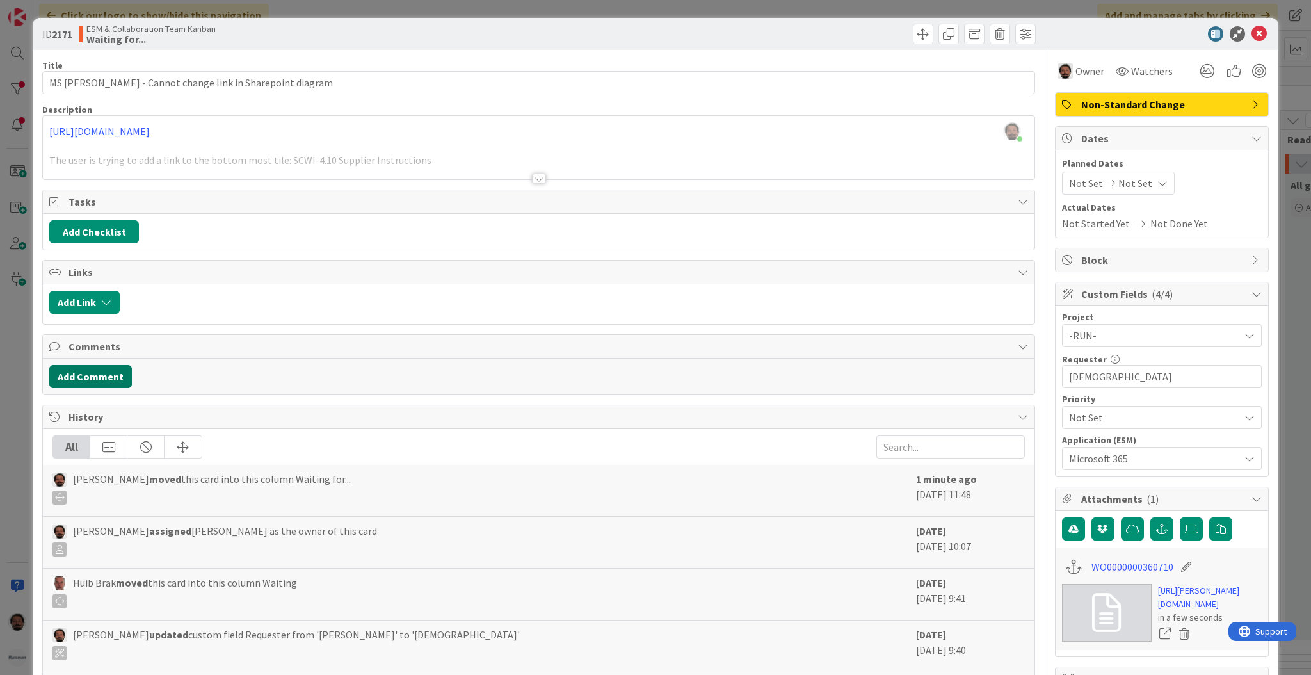
click at [113, 369] on button "Add Comment" at bounding box center [90, 376] width 83 height 23
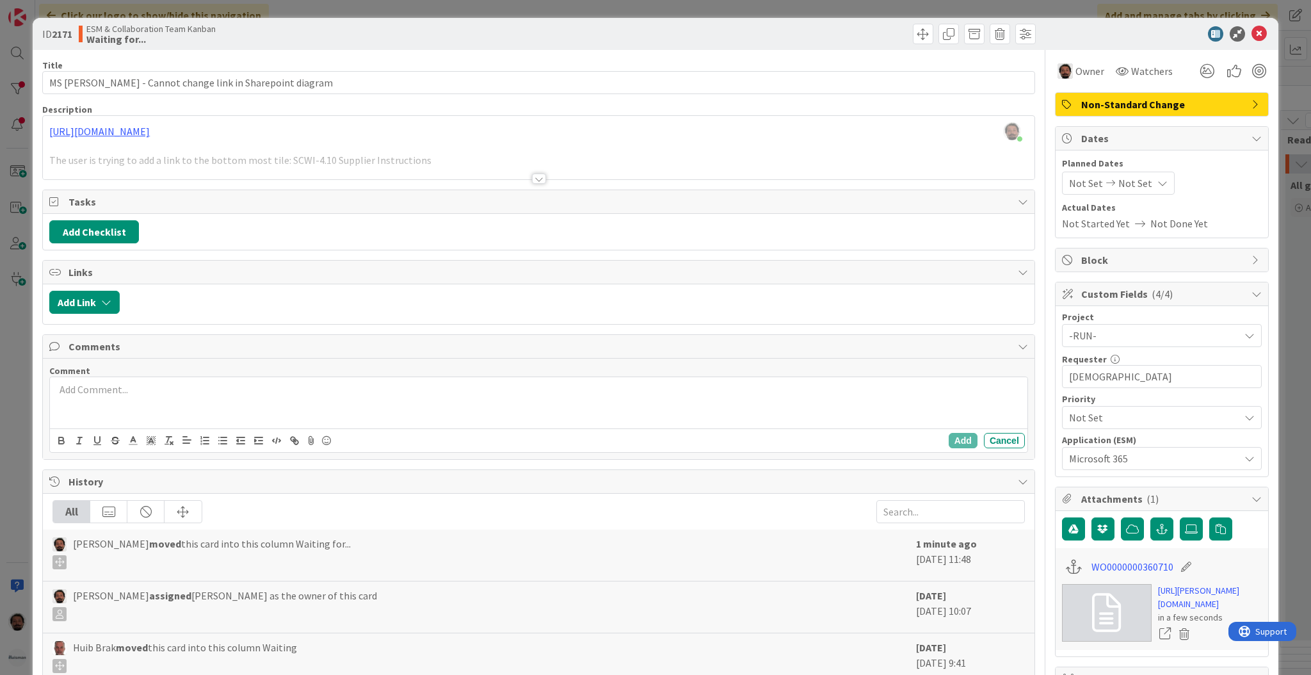
click at [269, 394] on p at bounding box center [538, 389] width 967 height 15
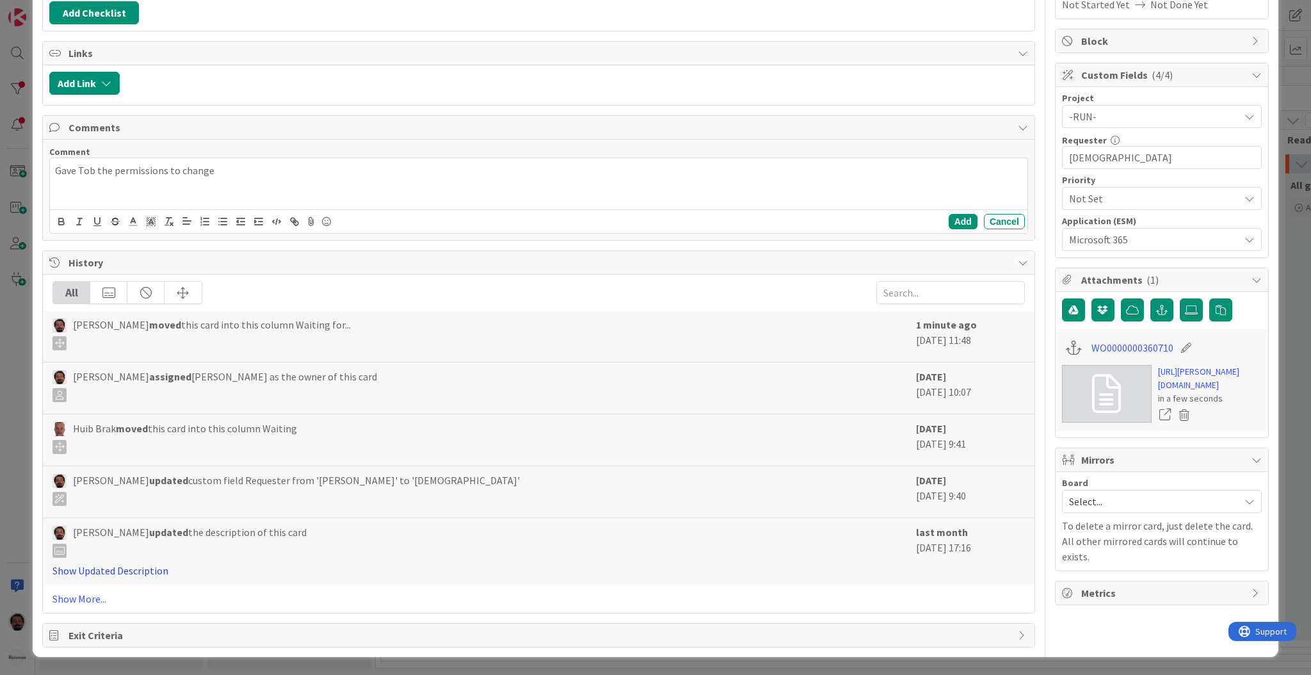
click at [142, 573] on link "Show Updated Description" at bounding box center [110, 570] width 116 height 13
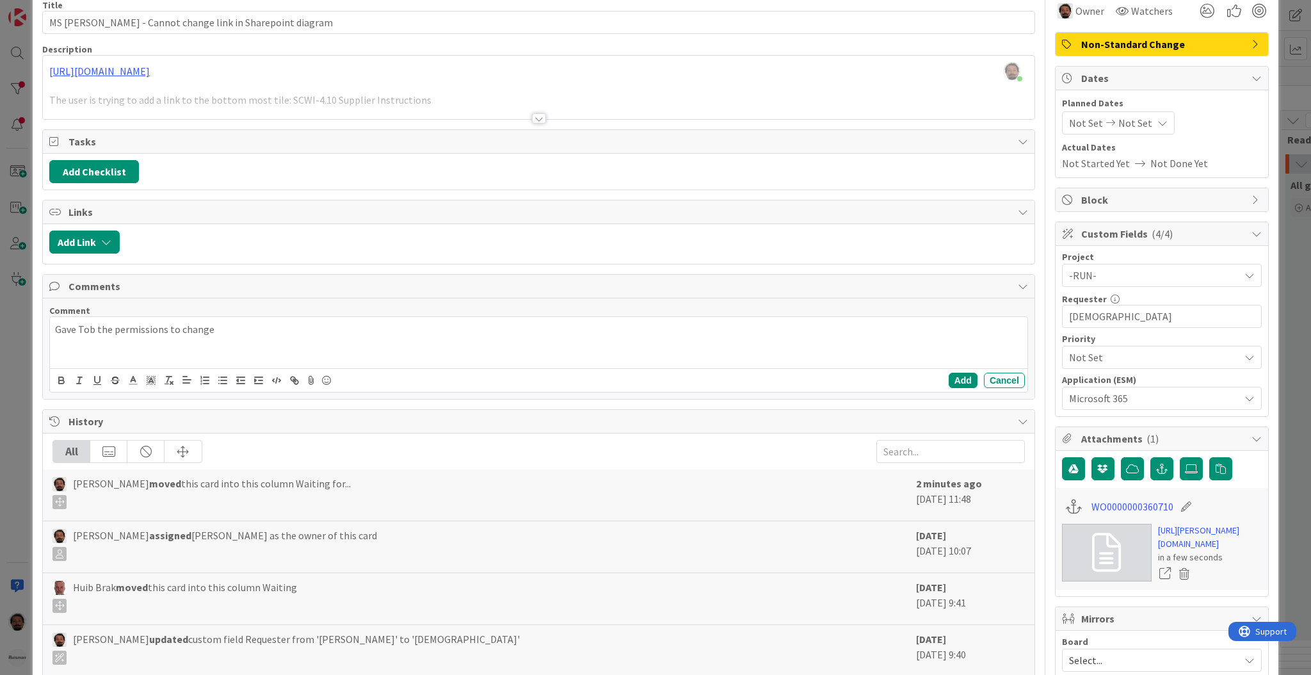
scroll to position [61, 0]
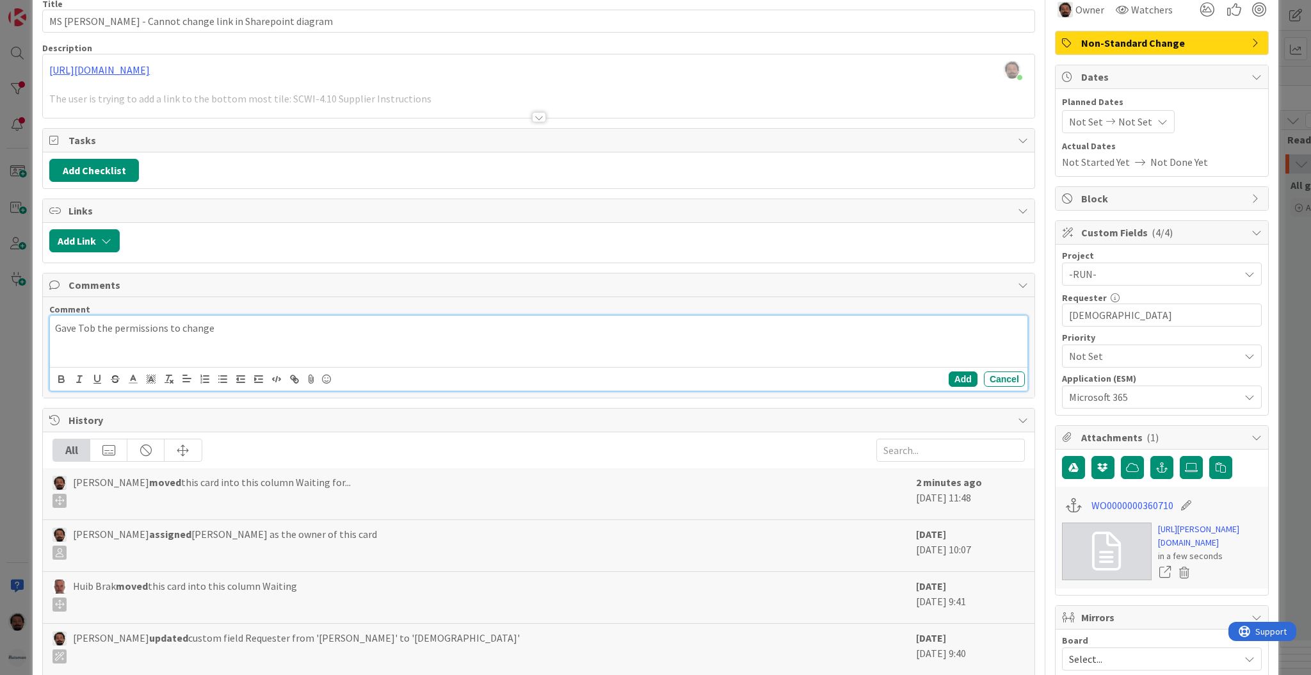
click at [422, 342] on div "Gave Tob the permissions to change" at bounding box center [538, 341] width 977 height 51
drag, startPoint x: 780, startPoint y: 328, endPoint x: 552, endPoint y: 325, distance: 228.5
click at [552, 325] on p "Gave [PERSON_NAME] the permissions to change the diagram and organogram as requ…" at bounding box center [538, 328] width 967 height 15
drag, startPoint x: 550, startPoint y: 325, endPoint x: 901, endPoint y: 338, distance: 351.0
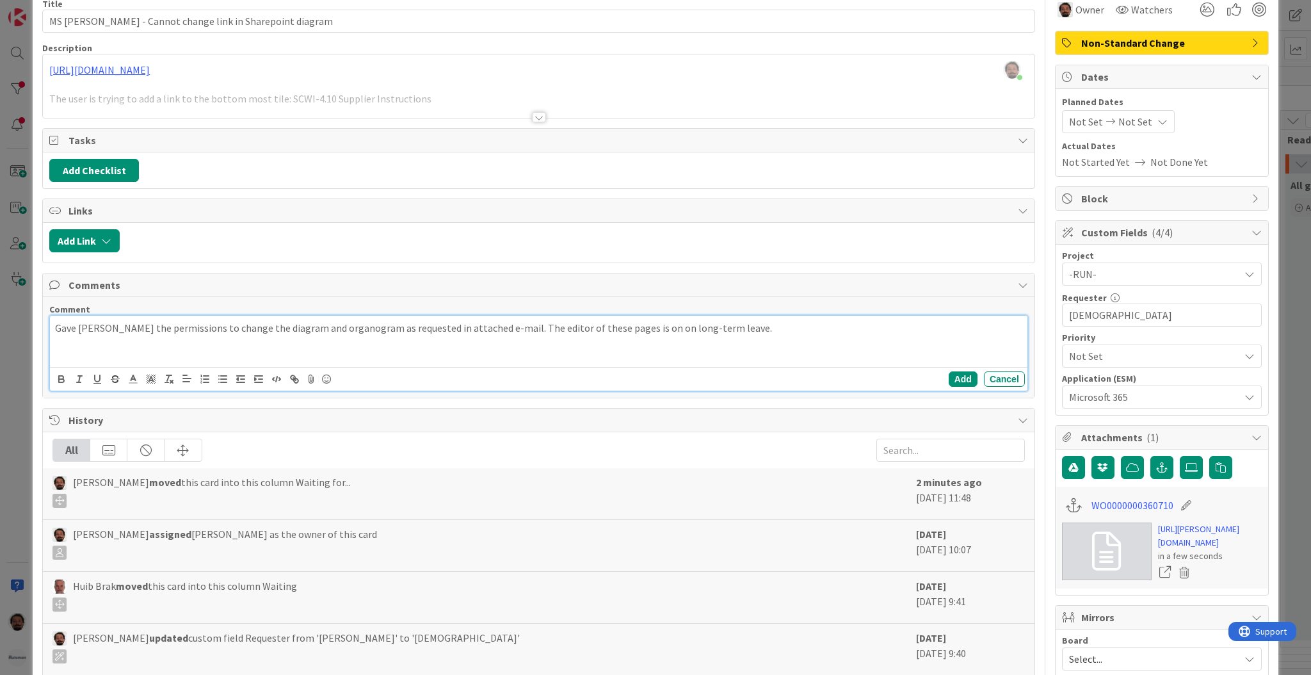
click at [901, 338] on div "Gave [PERSON_NAME] the permissions to change the diagram and organogram as requ…" at bounding box center [538, 341] width 977 height 51
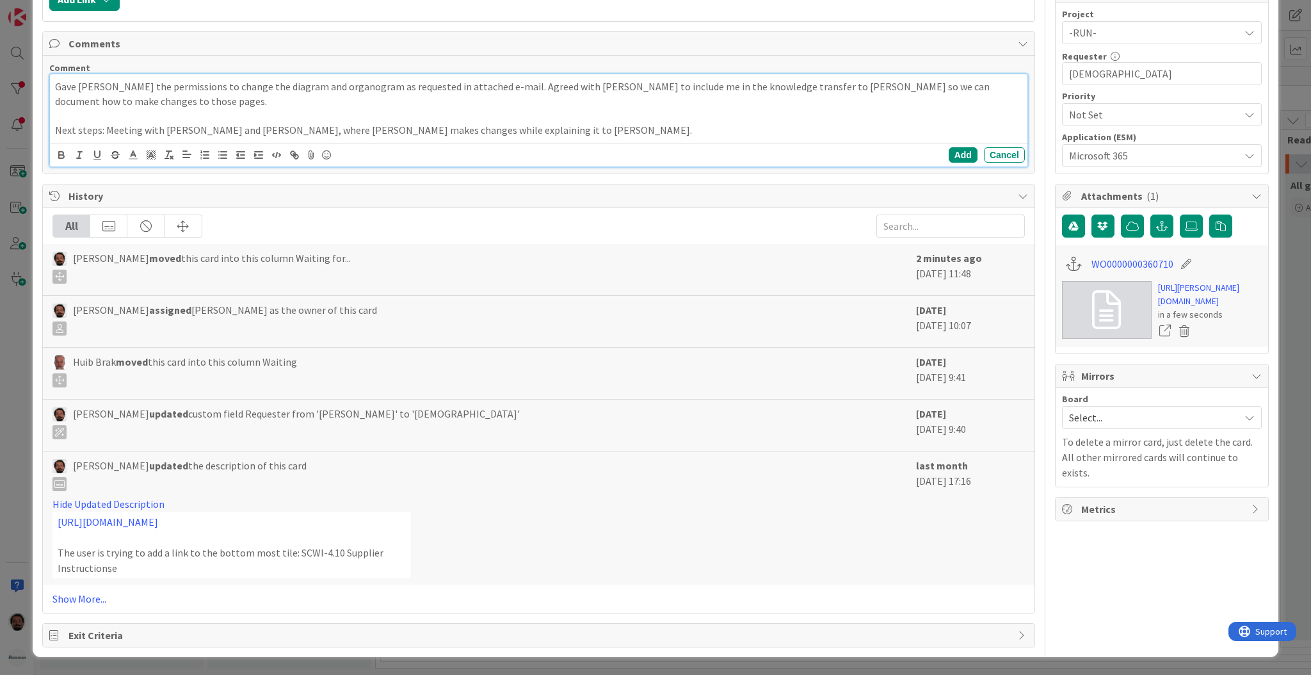
scroll to position [0, 0]
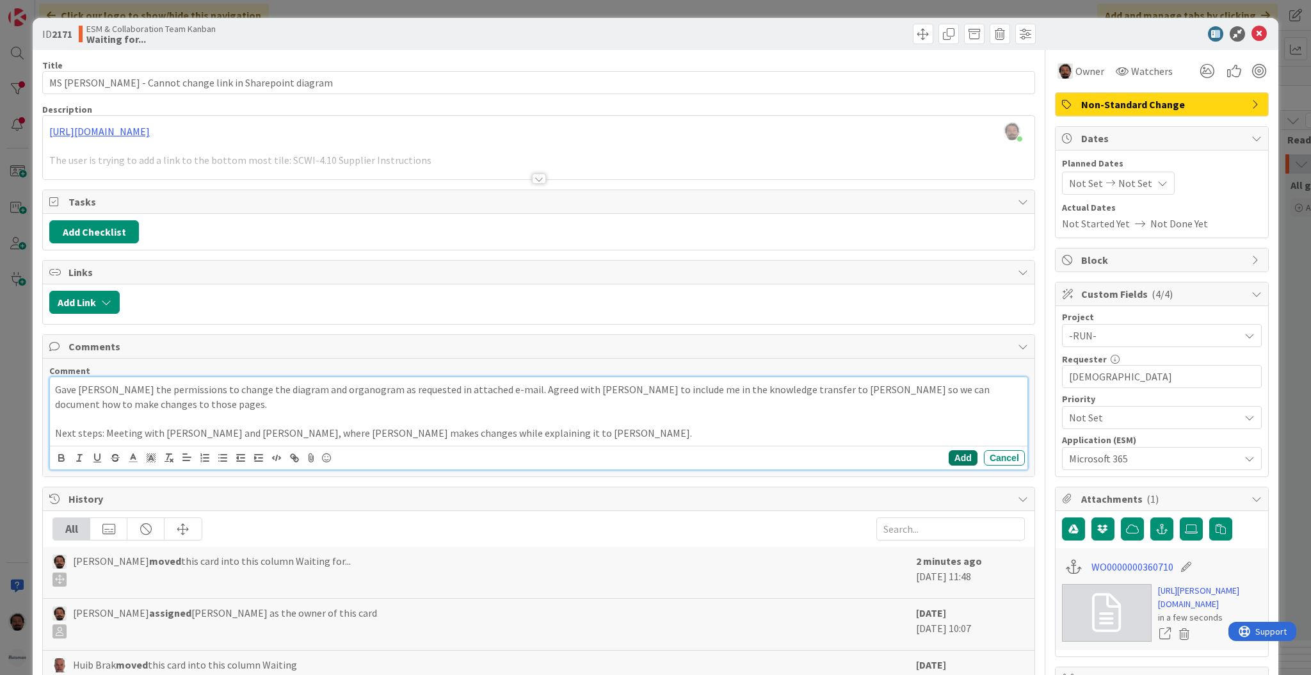
click at [949, 459] on button "Add" at bounding box center [963, 457] width 29 height 15
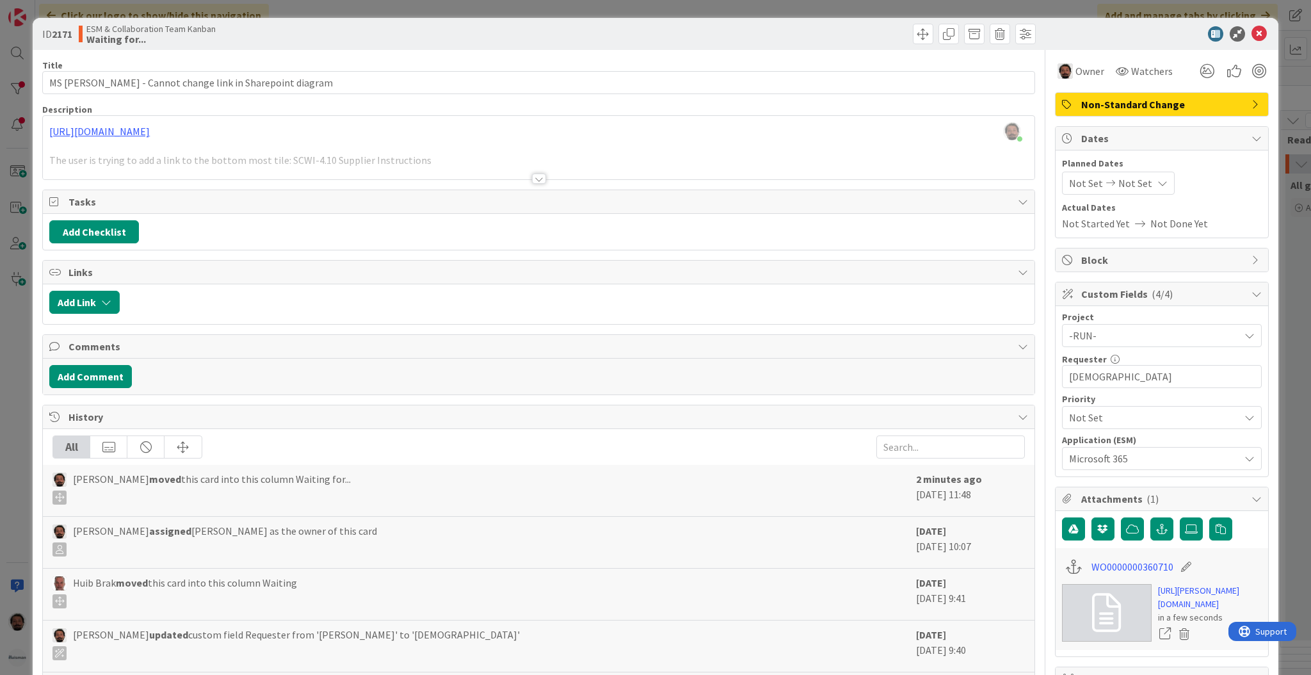
type input "MS [PERSON_NAME] - Cannot change link in Sharepoint diagram"
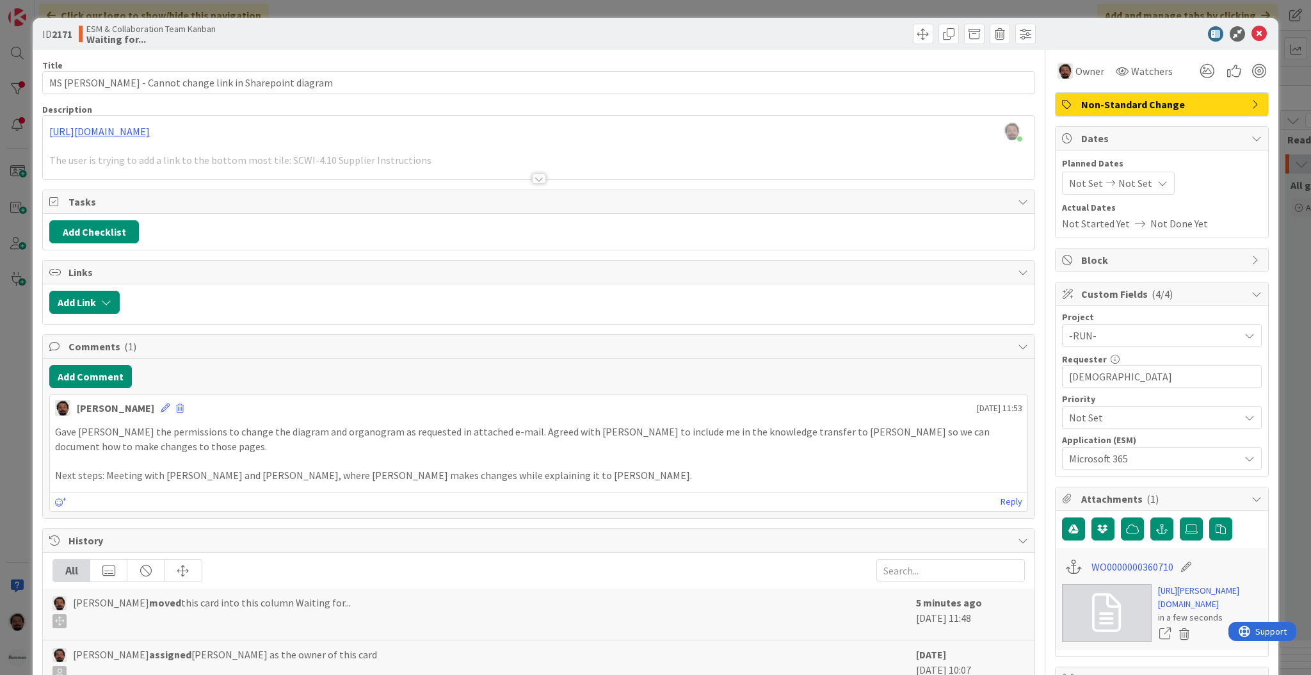
click at [1248, 24] on div "ID 2171 ESM & Collaboration Team Kanban Waiting for..." at bounding box center [656, 34] width 1246 height 32
click at [1233, 38] on div at bounding box center [1155, 33] width 227 height 15
click at [1251, 33] on icon at bounding box center [1258, 33] width 15 height 15
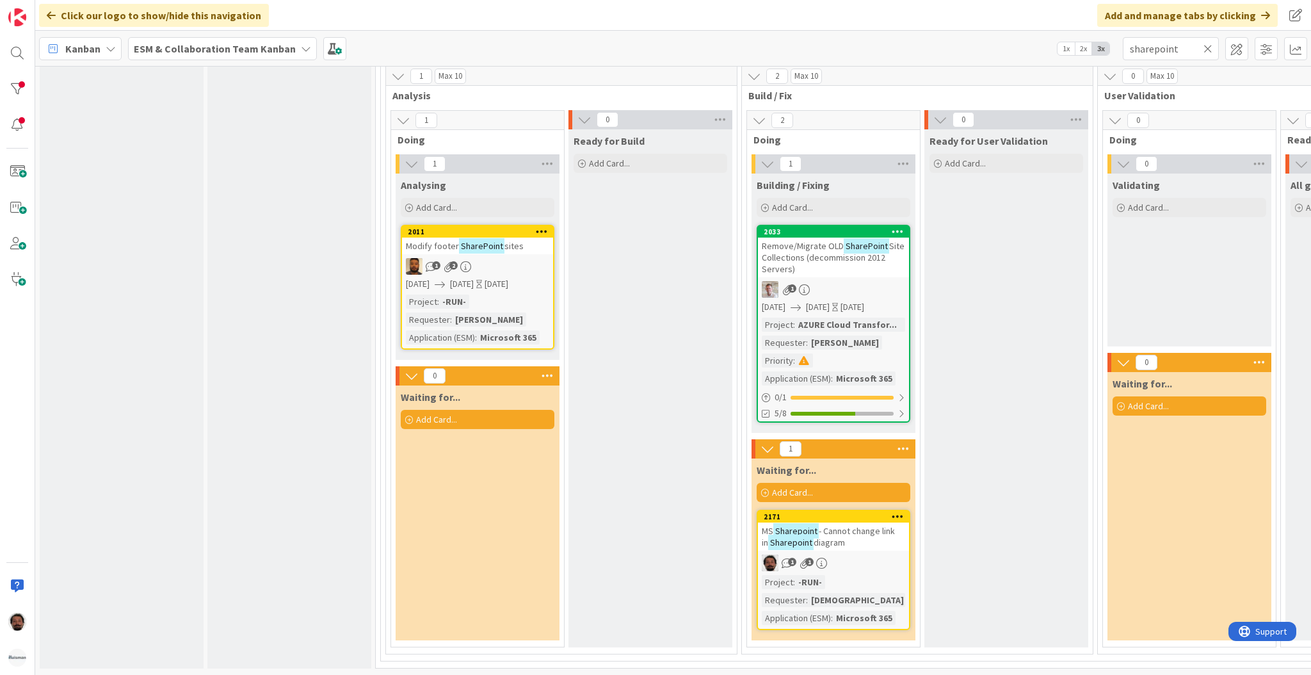
scroll to position [1040, 0]
click at [883, 541] on div "MS [PERSON_NAME] - Cannot change link in Sharepoint diagram" at bounding box center [833, 536] width 151 height 28
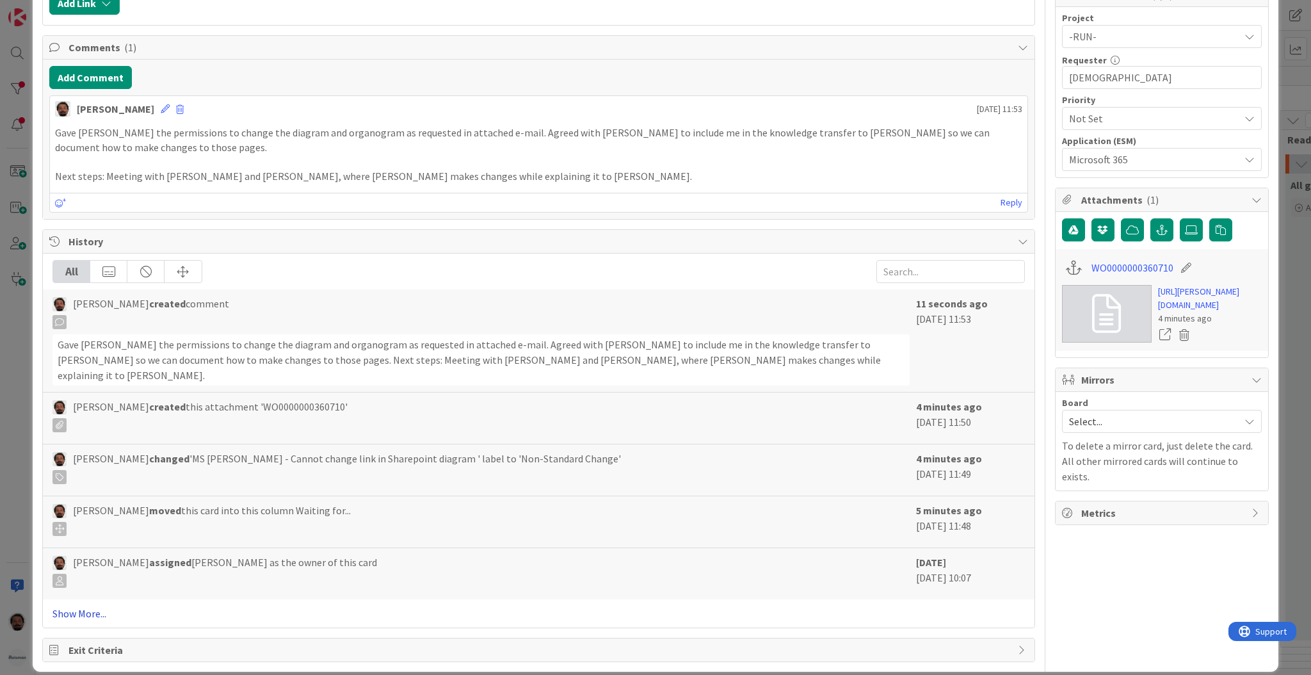
click at [83, 605] on link "Show More..." at bounding box center [538, 612] width 972 height 15
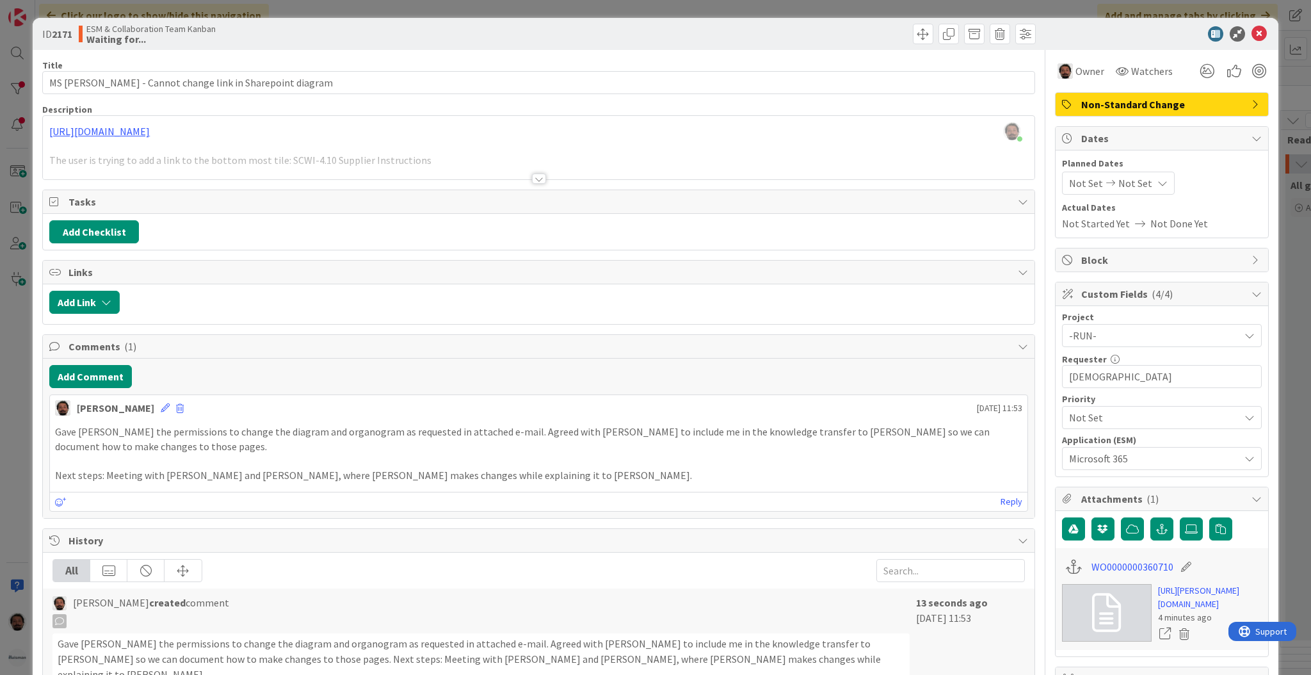
click at [1103, 416] on span "Not Set" at bounding box center [1151, 417] width 164 height 18
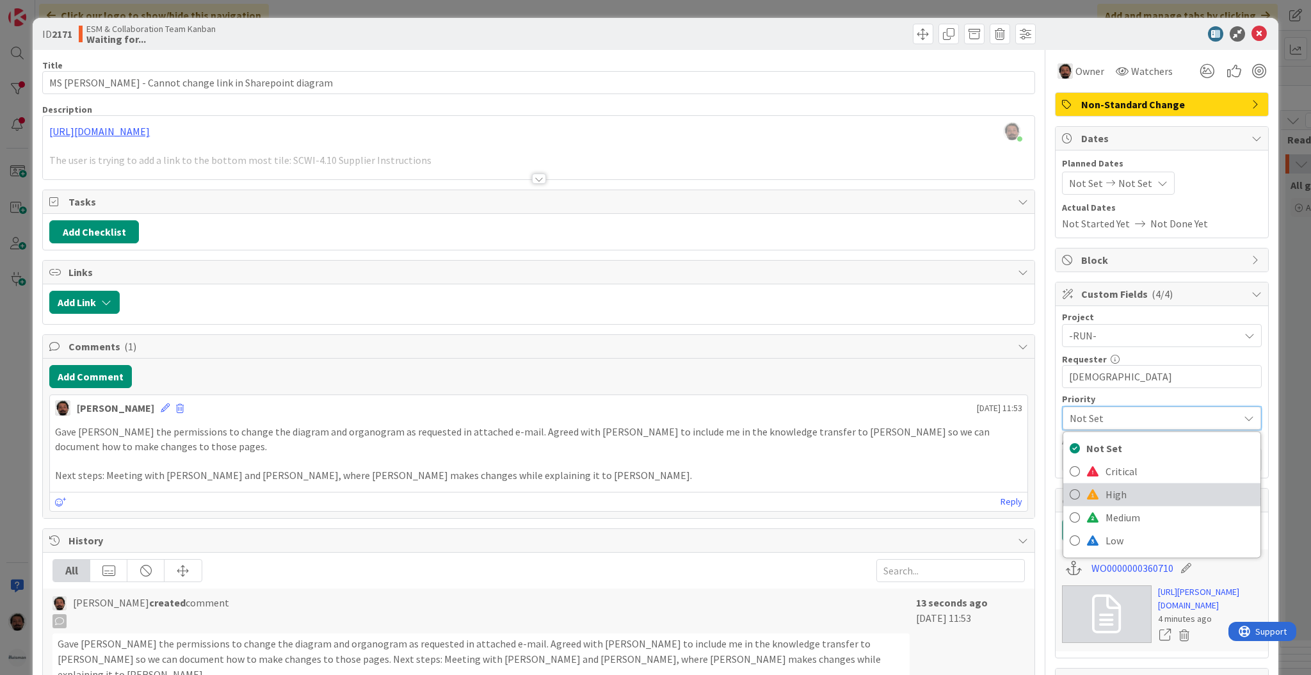
click at [1105, 496] on span "High" at bounding box center [1179, 494] width 148 height 19
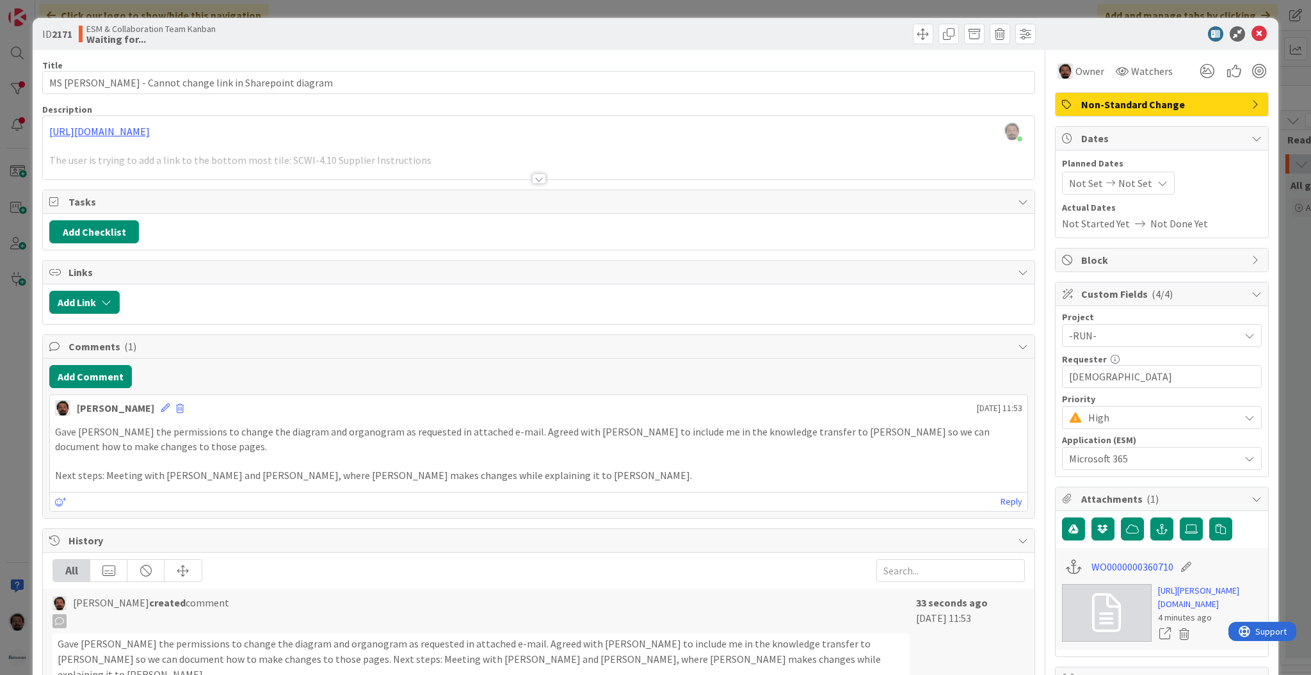
click at [1114, 421] on span "High" at bounding box center [1160, 417] width 145 height 18
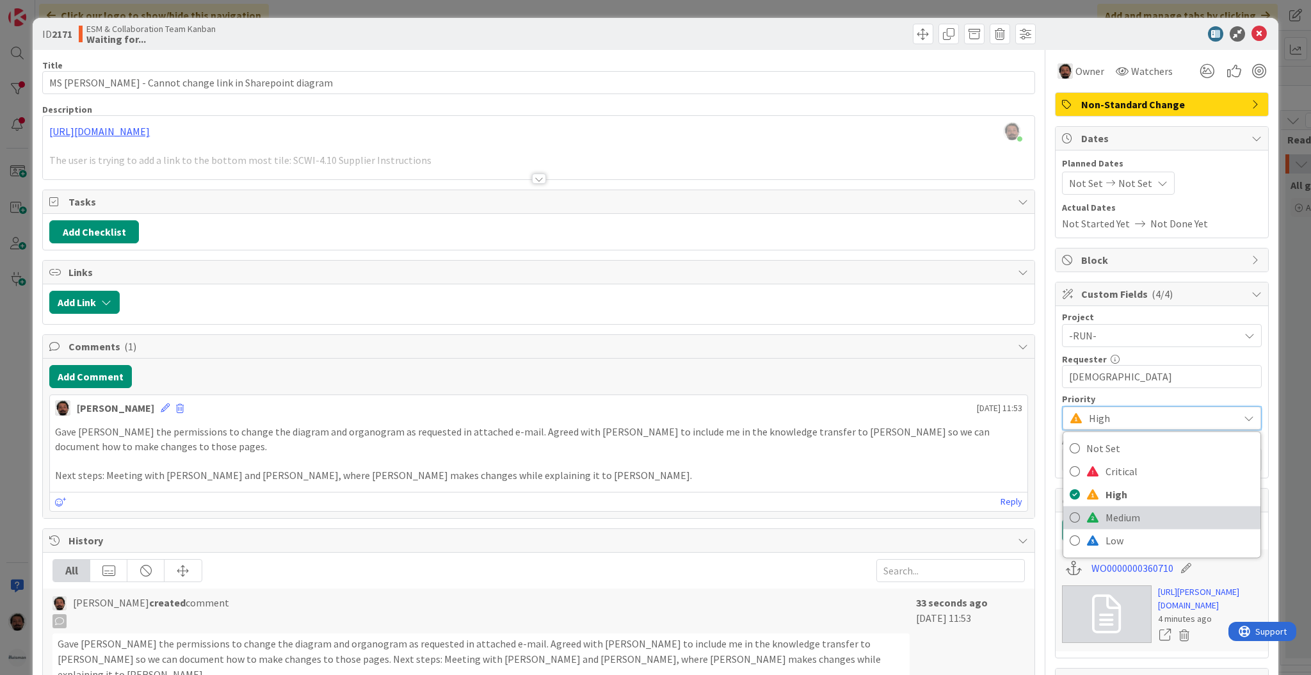
click at [1110, 524] on span "Medium" at bounding box center [1179, 517] width 148 height 19
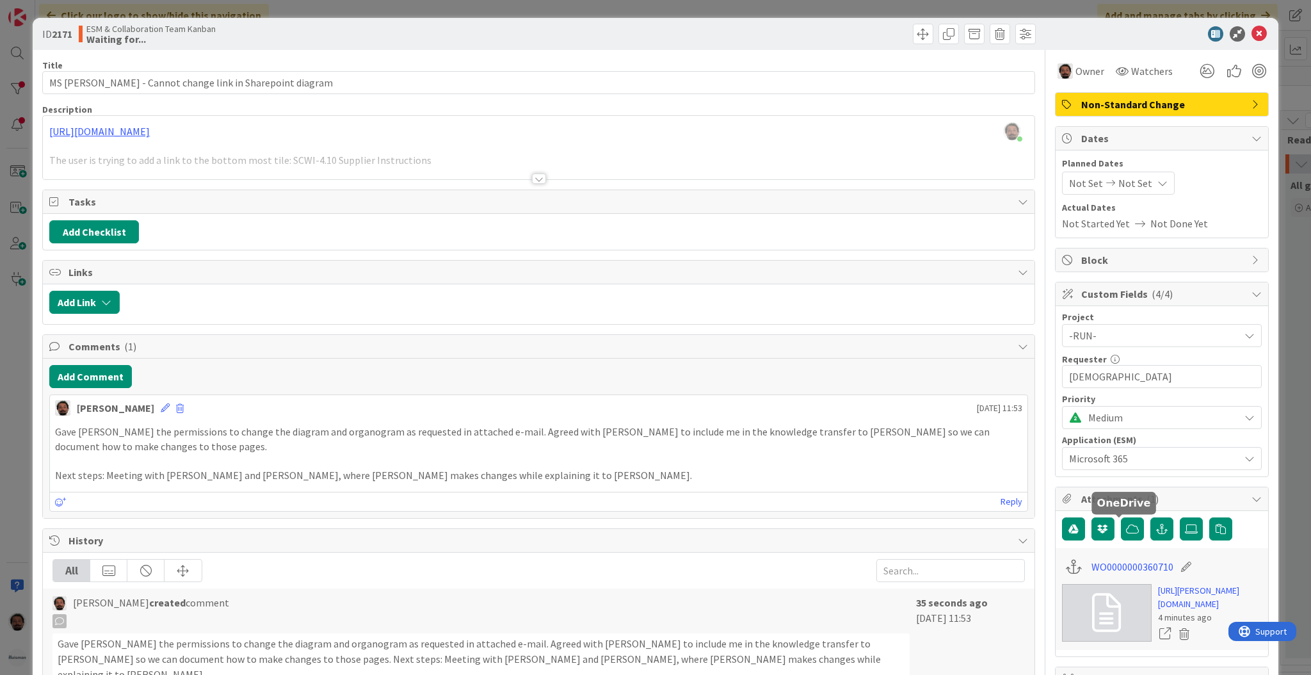
type input "MS [PERSON_NAME] - Cannot change link in Sharepoint diagram"
click at [1251, 36] on icon at bounding box center [1258, 33] width 15 height 15
